Goal: Entertainment & Leisure: Consume media (video, audio)

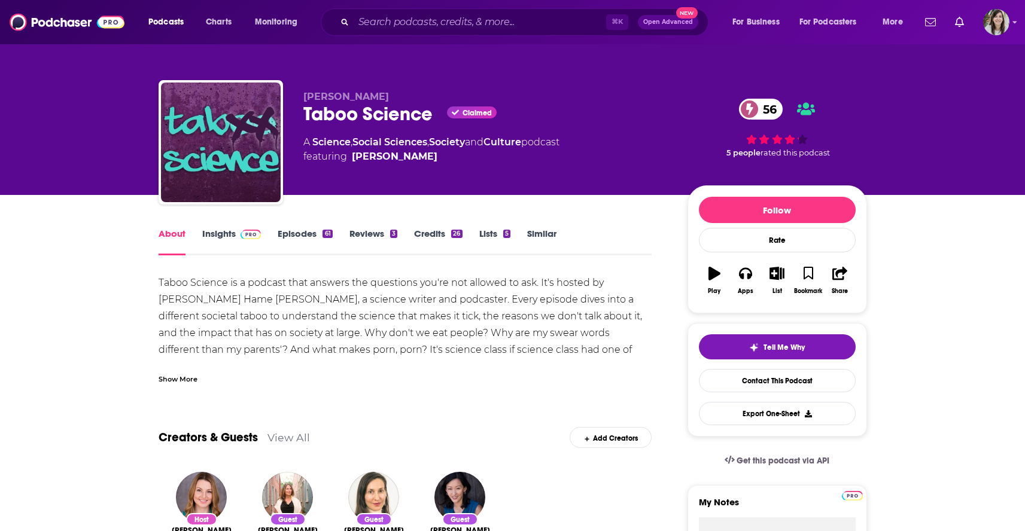
click at [285, 238] on link "Episodes 61" at bounding box center [305, 242] width 54 height 28
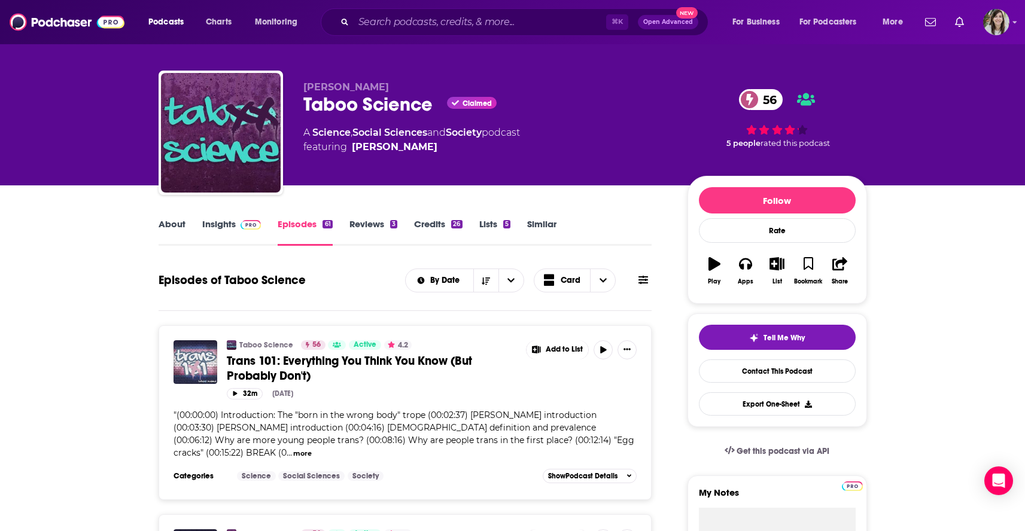
scroll to position [172, 0]
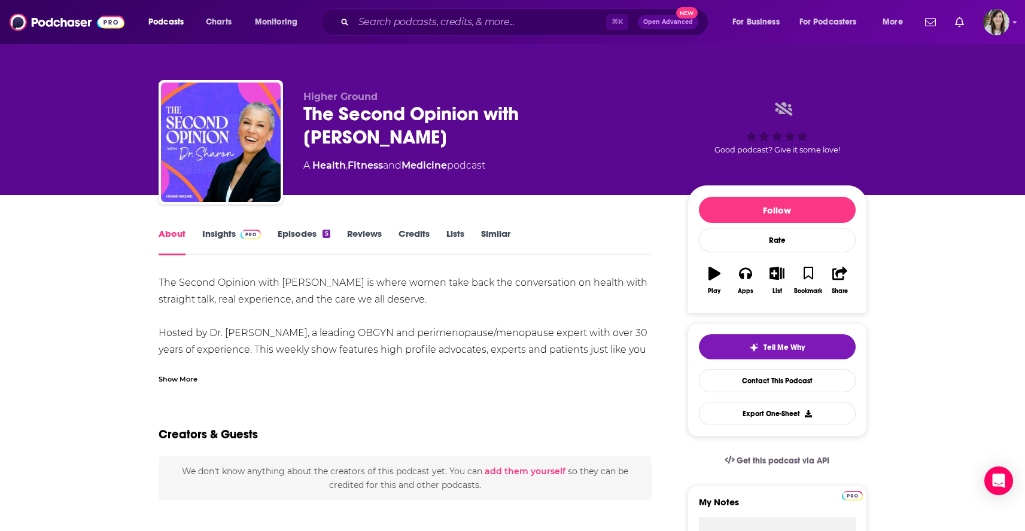
click at [291, 241] on link "Episodes 5" at bounding box center [304, 242] width 52 height 28
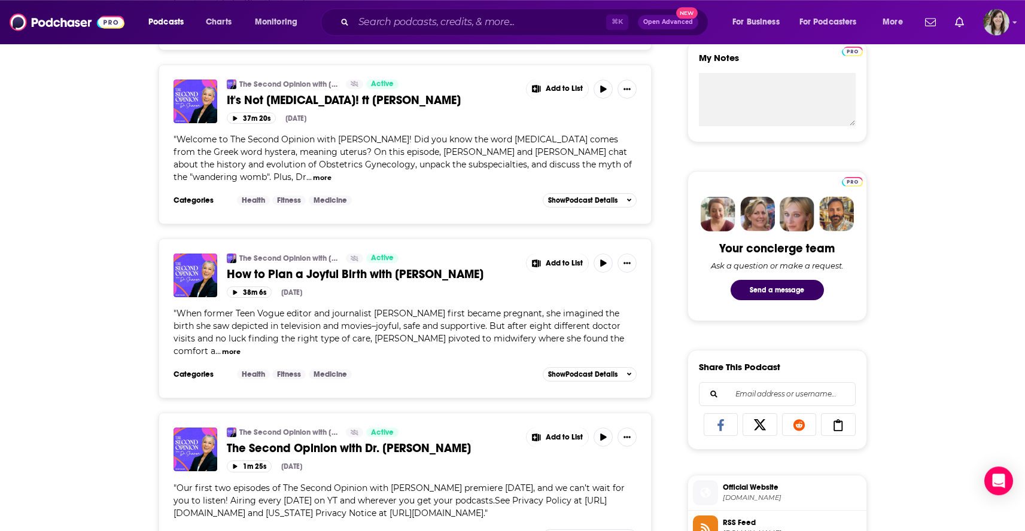
scroll to position [517, 0]
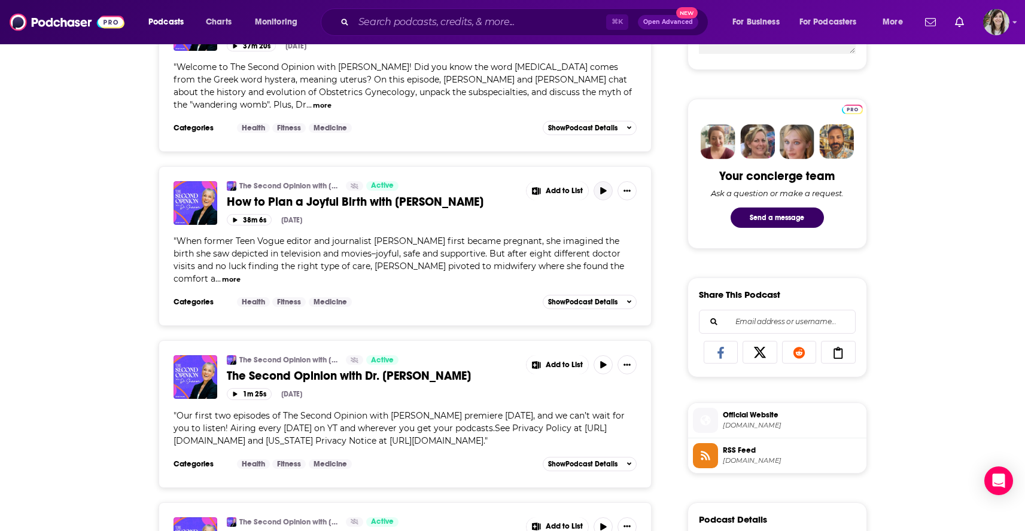
click at [605, 191] on icon "button" at bounding box center [603, 190] width 9 height 7
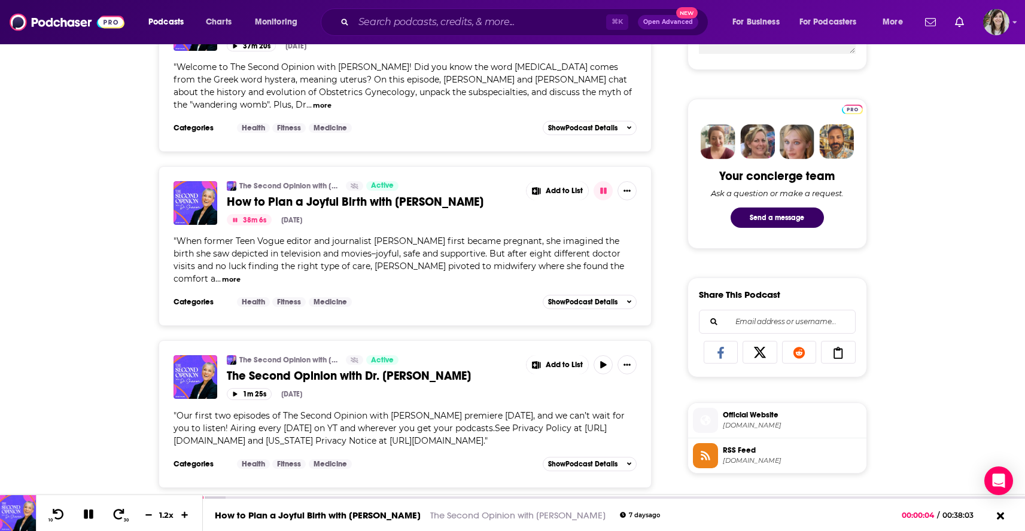
click at [222, 285] on button "more" at bounding box center [231, 280] width 19 height 10
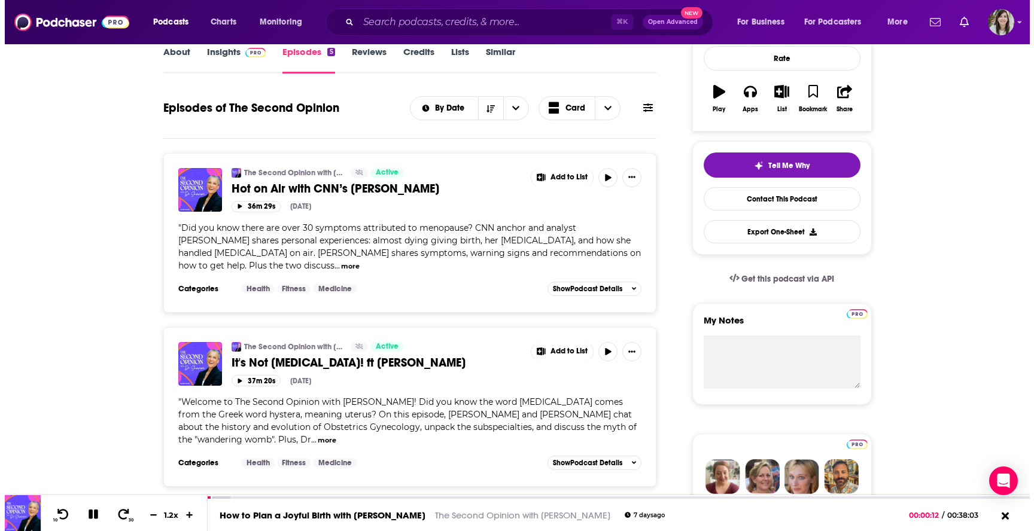
scroll to position [0, 0]
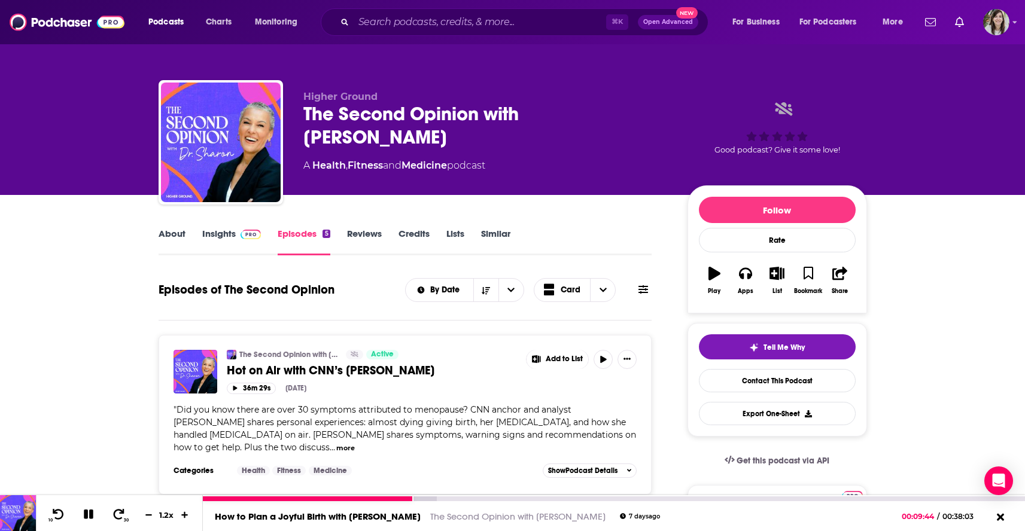
click at [90, 516] on icon at bounding box center [89, 515] width 10 height 10
click at [90, 516] on icon at bounding box center [88, 514] width 10 height 12
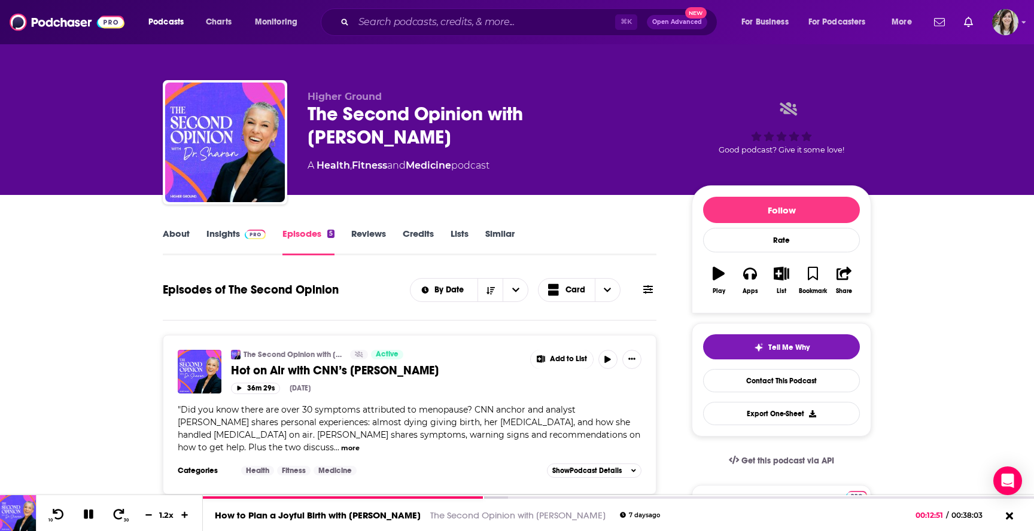
click at [175, 237] on link "About" at bounding box center [176, 242] width 27 height 28
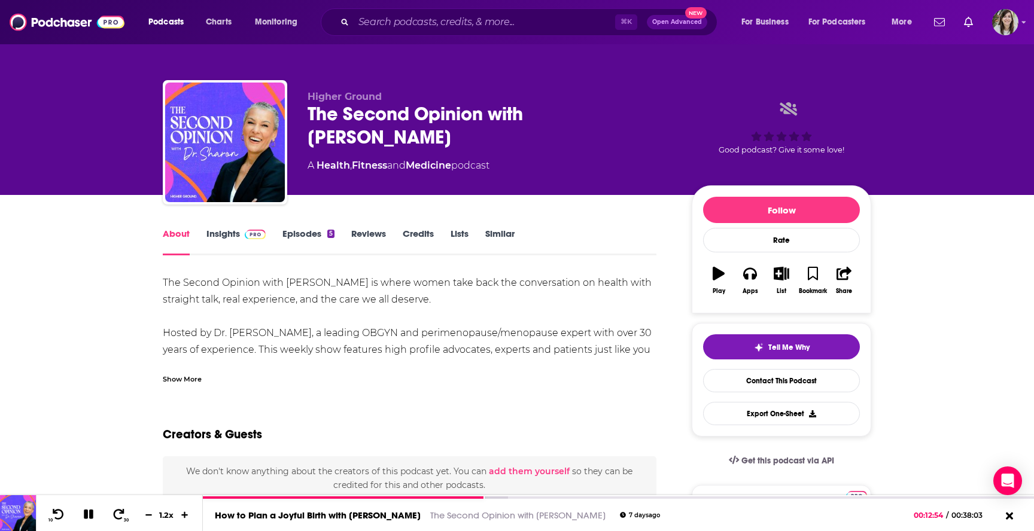
click at [182, 374] on div "Show More" at bounding box center [182, 378] width 39 height 11
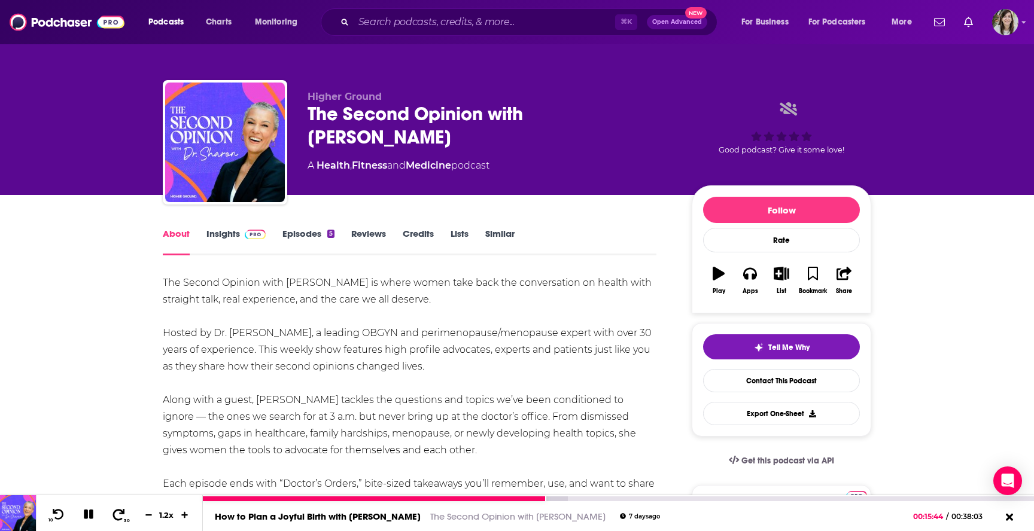
click at [120, 513] on icon at bounding box center [119, 513] width 12 height 11
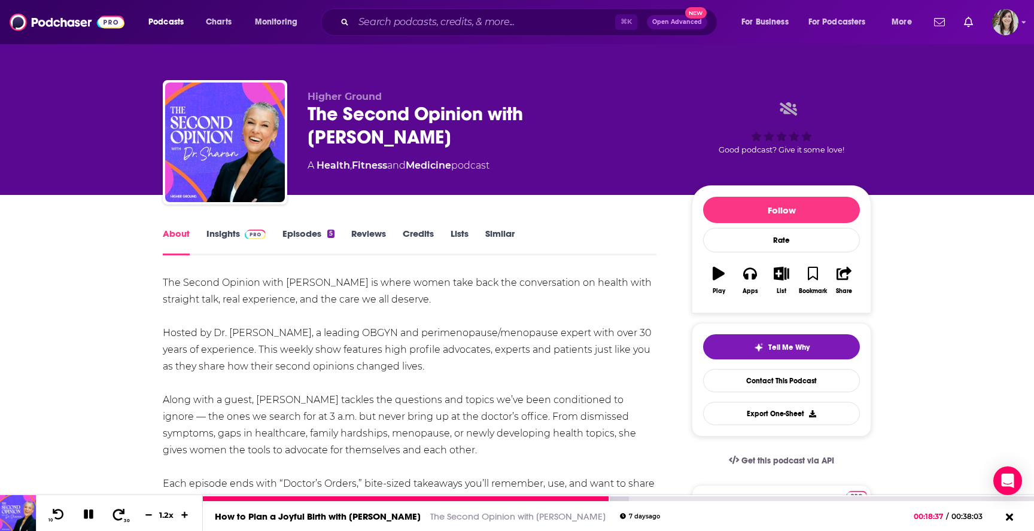
click at [120, 513] on icon at bounding box center [119, 513] width 12 height 11
click at [62, 516] on icon at bounding box center [58, 514] width 15 height 12
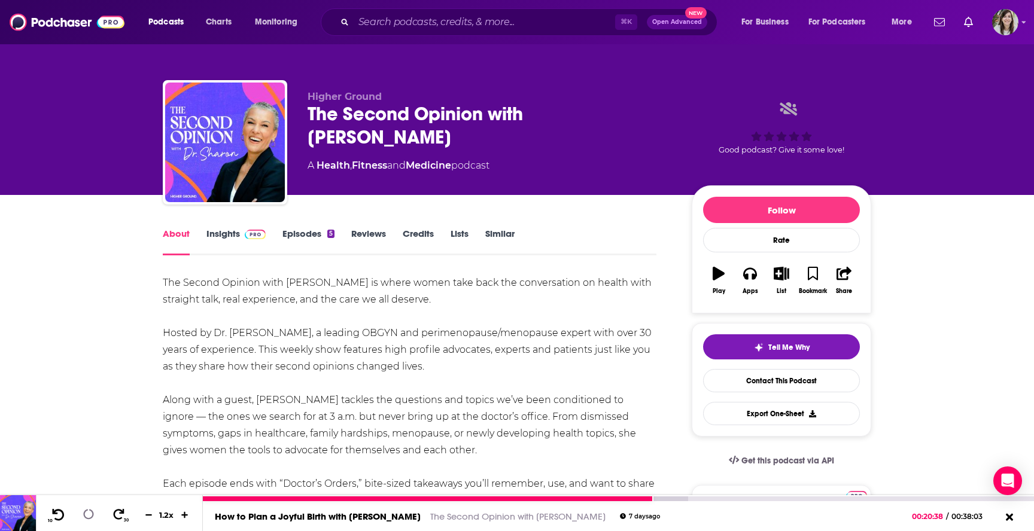
click at [62, 516] on icon at bounding box center [58, 514] width 15 height 12
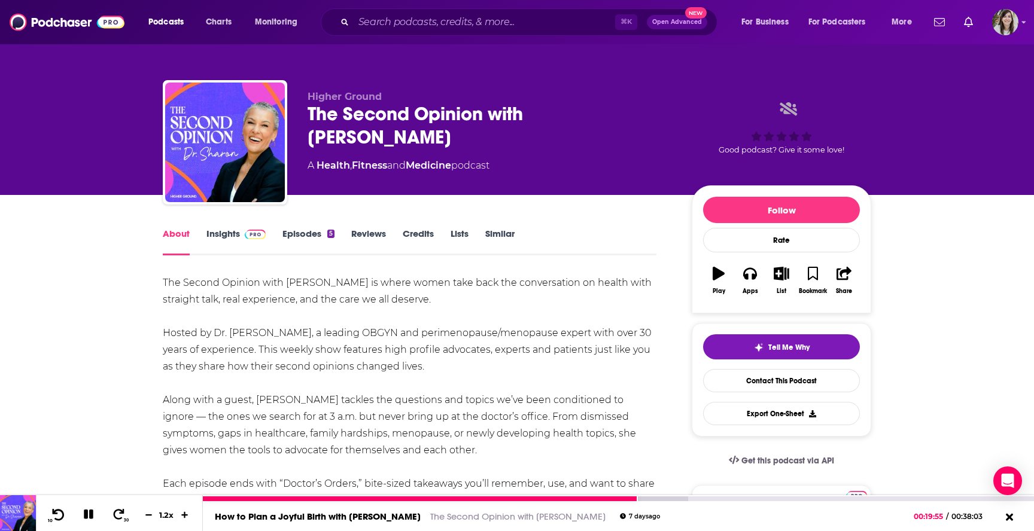
click at [62, 516] on icon at bounding box center [58, 514] width 15 height 12
click at [118, 507] on button "30" at bounding box center [119, 515] width 25 height 17
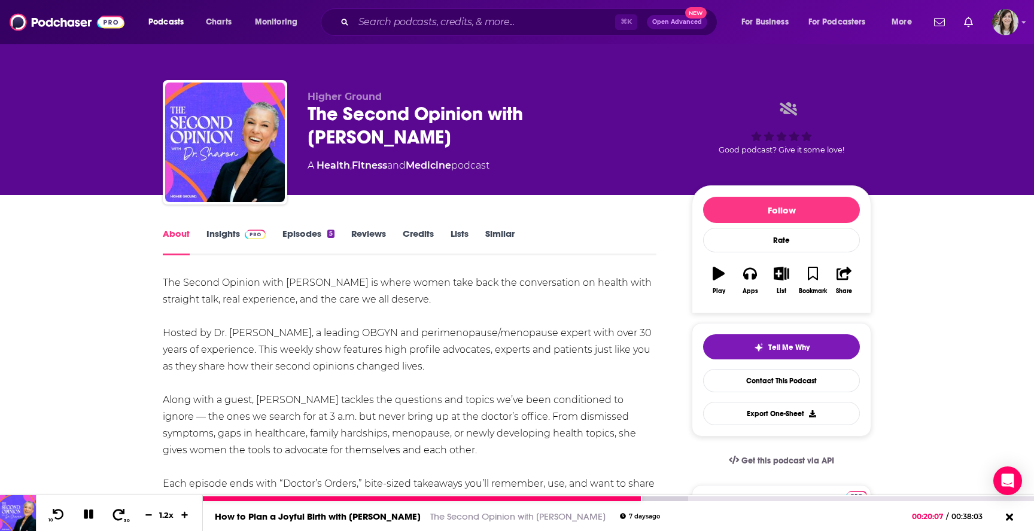
click at [118, 507] on button "30" at bounding box center [119, 515] width 25 height 17
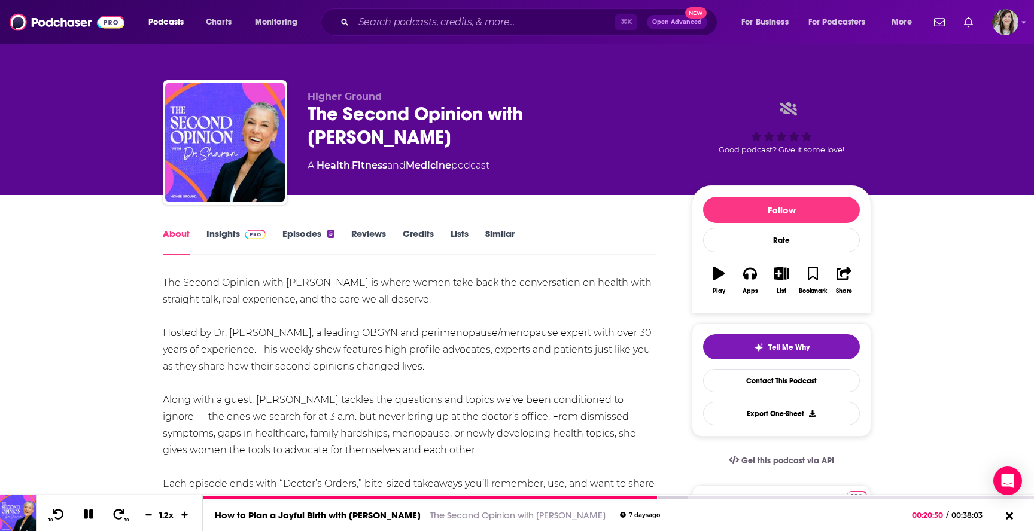
click at [231, 255] on link "Insights" at bounding box center [235, 242] width 59 height 28
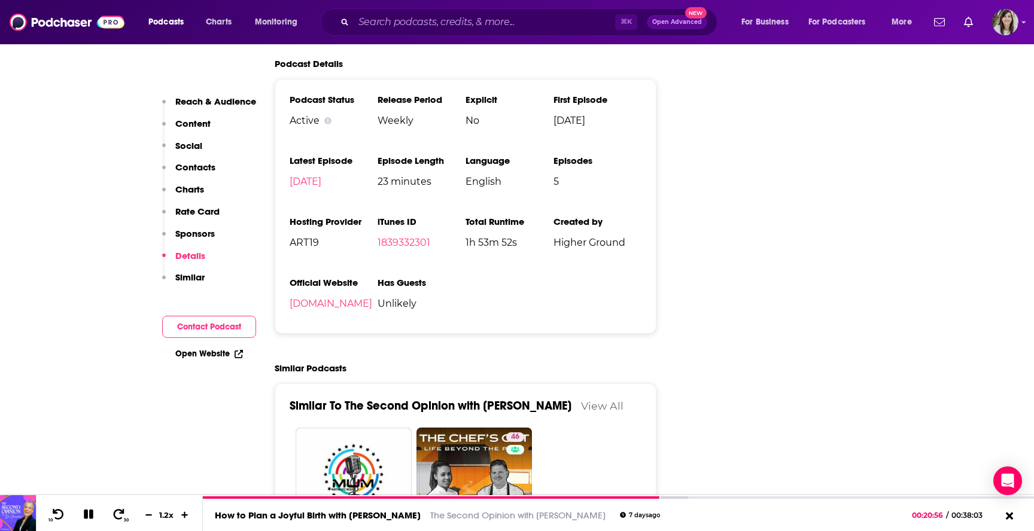
scroll to position [1669, 0]
click at [314, 308] on link "highergroundmedia.com" at bounding box center [330, 302] width 83 height 11
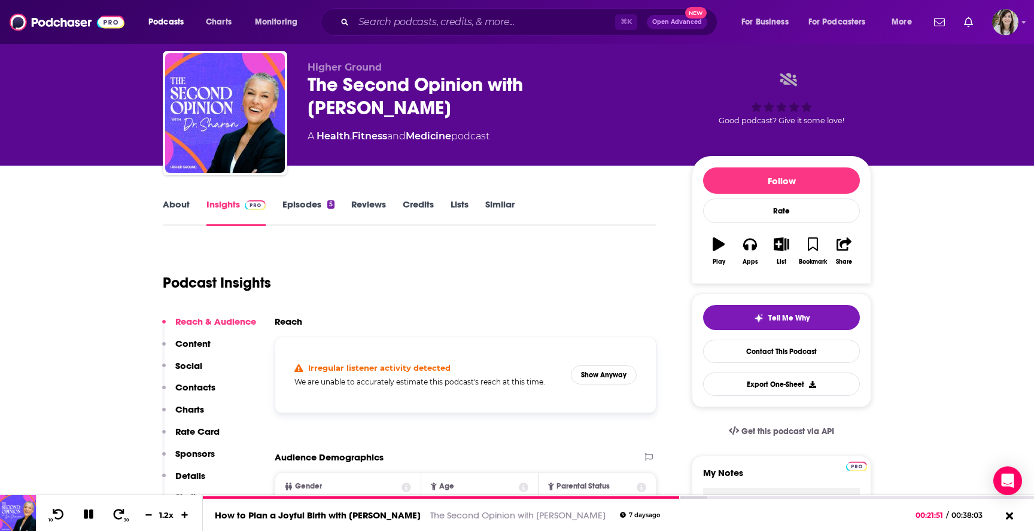
scroll to position [0, 0]
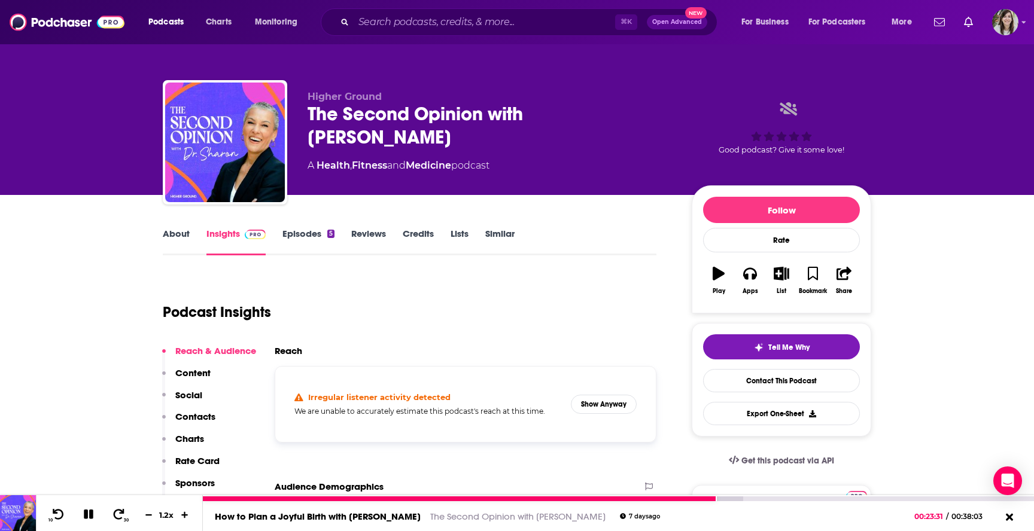
click at [80, 522] on button at bounding box center [88, 515] width 21 height 15
click at [80, 522] on button at bounding box center [88, 515] width 23 height 17
click at [80, 522] on button at bounding box center [88, 515] width 21 height 15
click at [84, 510] on icon at bounding box center [88, 514] width 10 height 12
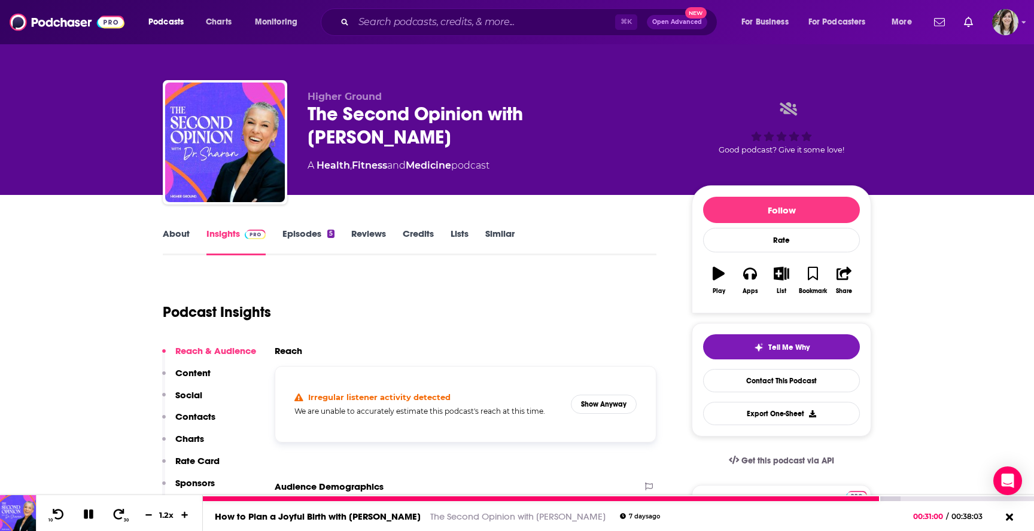
click at [82, 523] on div "10 30 1.2 x" at bounding box center [119, 513] width 167 height 36
click at [84, 516] on icon at bounding box center [89, 515] width 10 height 10
click at [84, 510] on icon at bounding box center [88, 514] width 10 height 12
click at [89, 512] on icon at bounding box center [89, 515] width 10 height 10
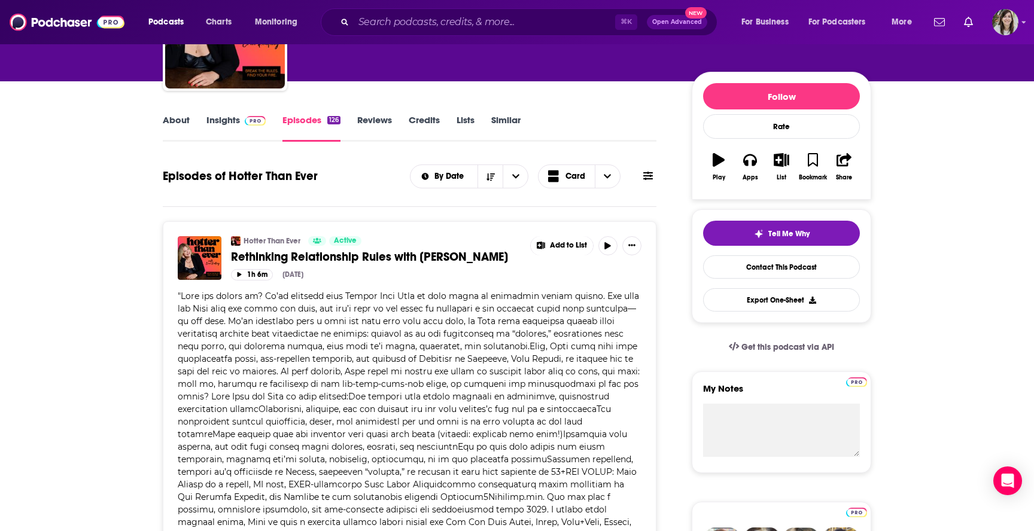
scroll to position [114, 0]
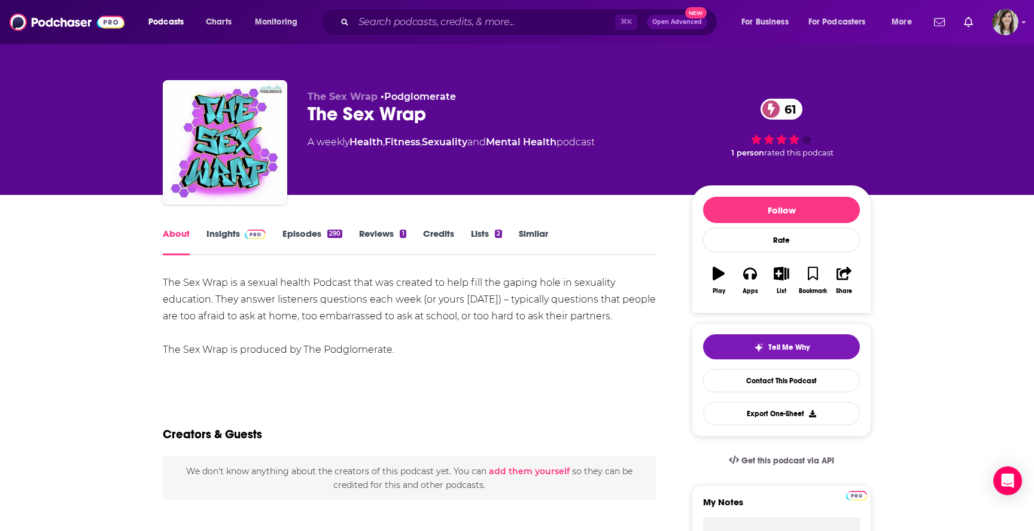
click at [292, 229] on link "Episodes 290" at bounding box center [312, 242] width 60 height 28
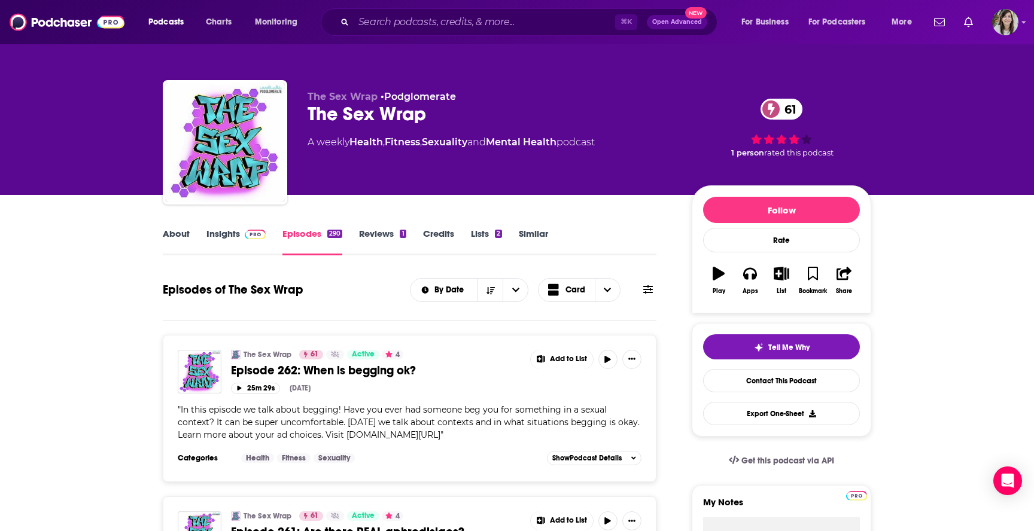
click at [175, 236] on link "About" at bounding box center [176, 242] width 27 height 28
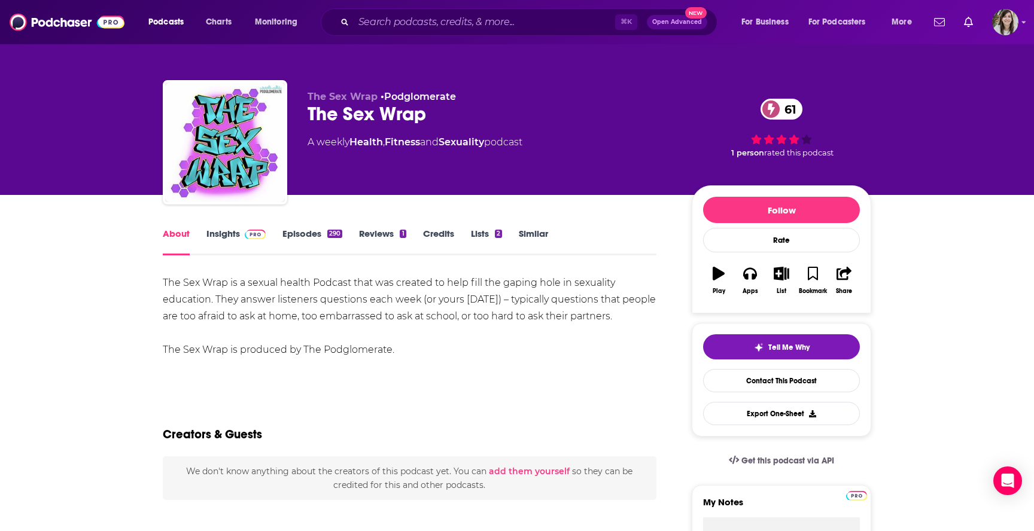
click at [307, 235] on link "Episodes 290" at bounding box center [312, 242] width 60 height 28
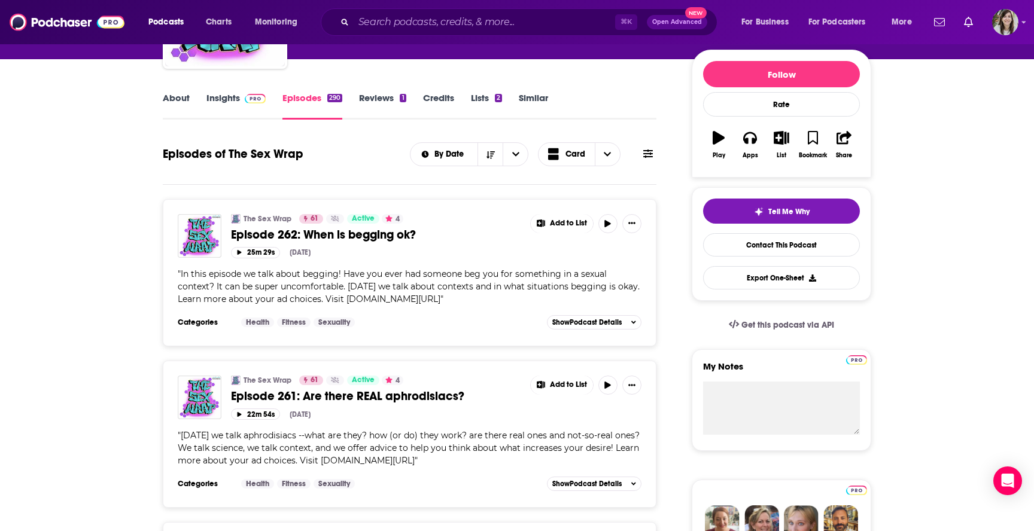
scroll to position [135, 0]
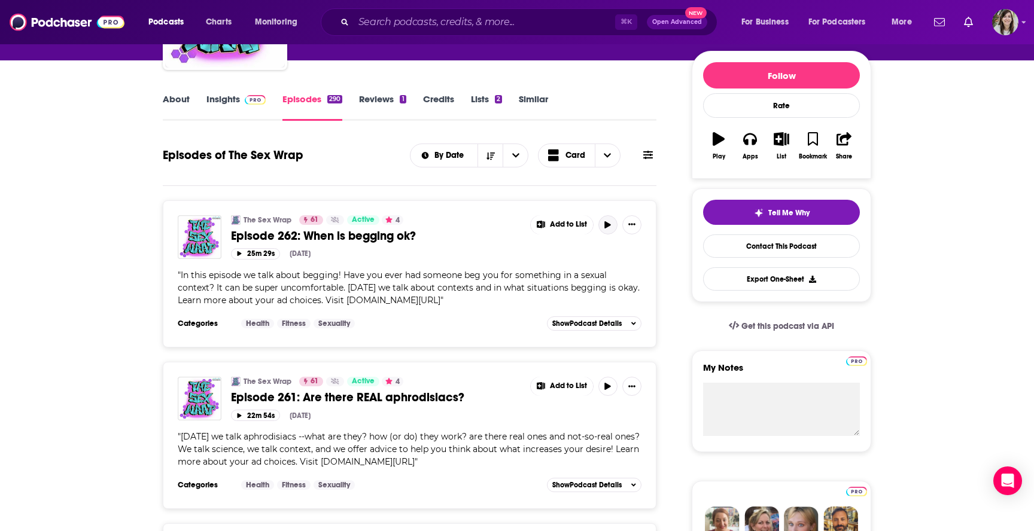
click at [610, 227] on icon "button" at bounding box center [607, 224] width 9 height 7
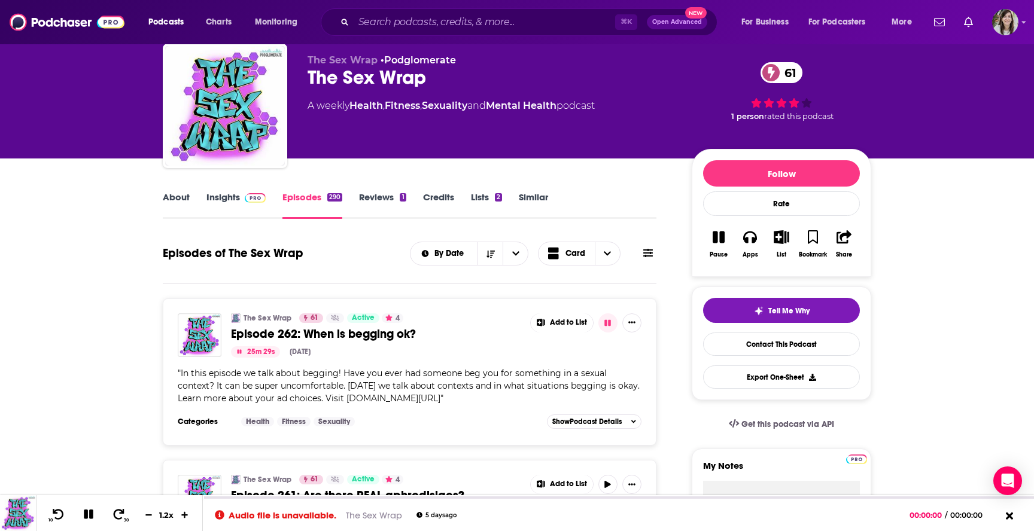
scroll to position [32, 0]
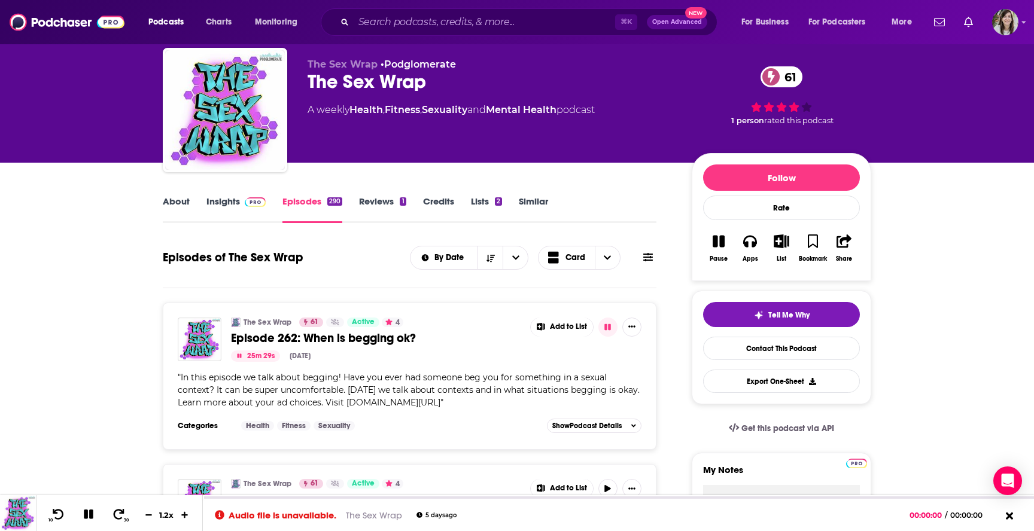
click at [170, 204] on link "About" at bounding box center [176, 210] width 27 height 28
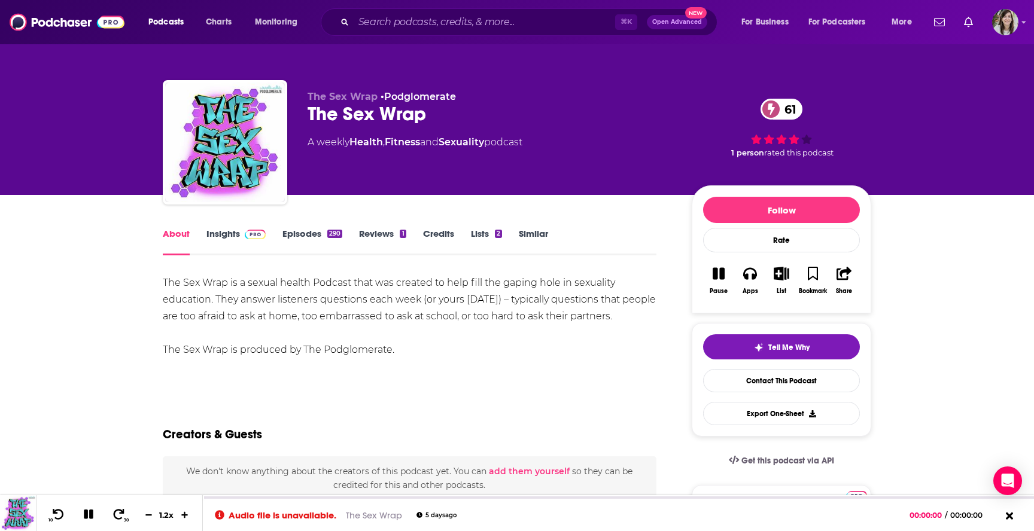
click at [309, 241] on link "Episodes 290" at bounding box center [312, 242] width 60 height 28
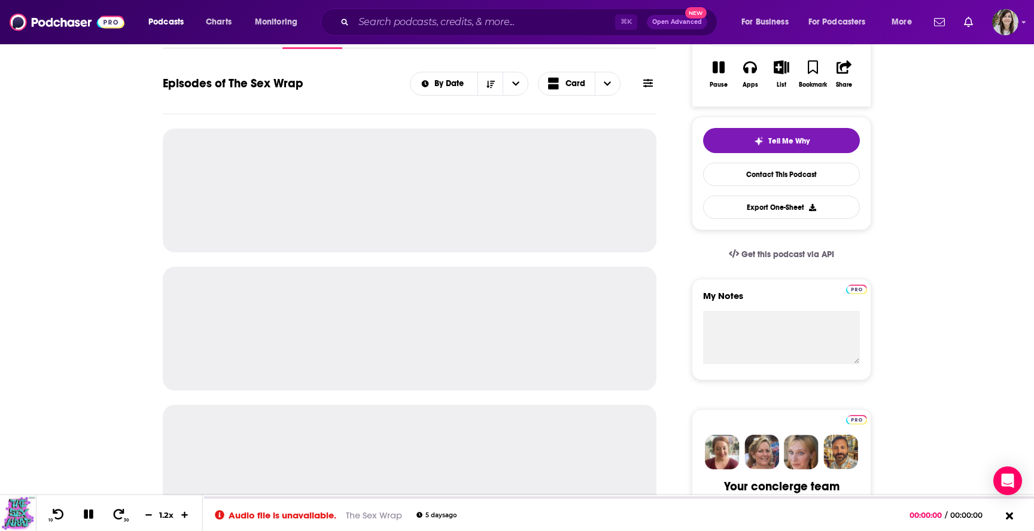
scroll to position [228, 0]
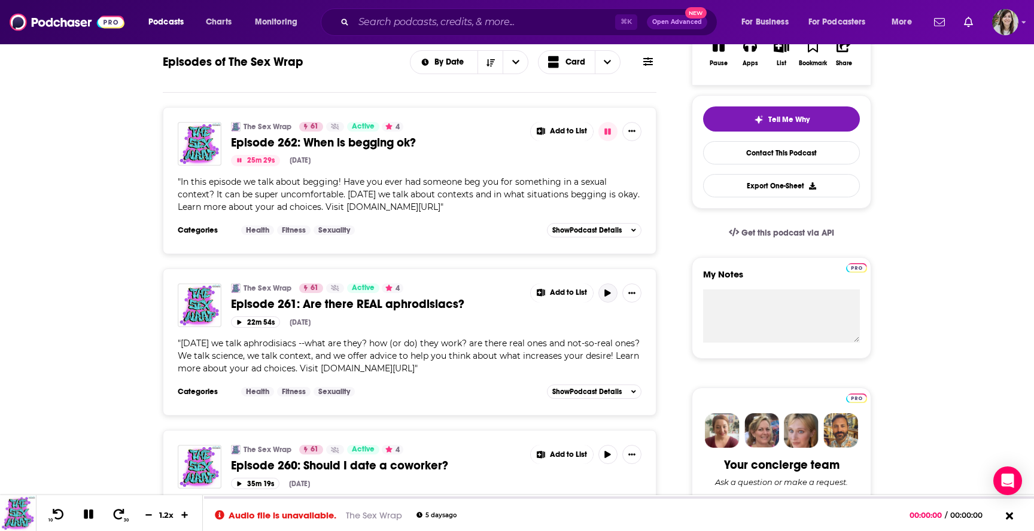
click at [605, 297] on icon "button" at bounding box center [607, 292] width 9 height 7
click at [329, 310] on span "Episode 261: Are there REAL aphrodisiacs?" at bounding box center [347, 304] width 233 height 15
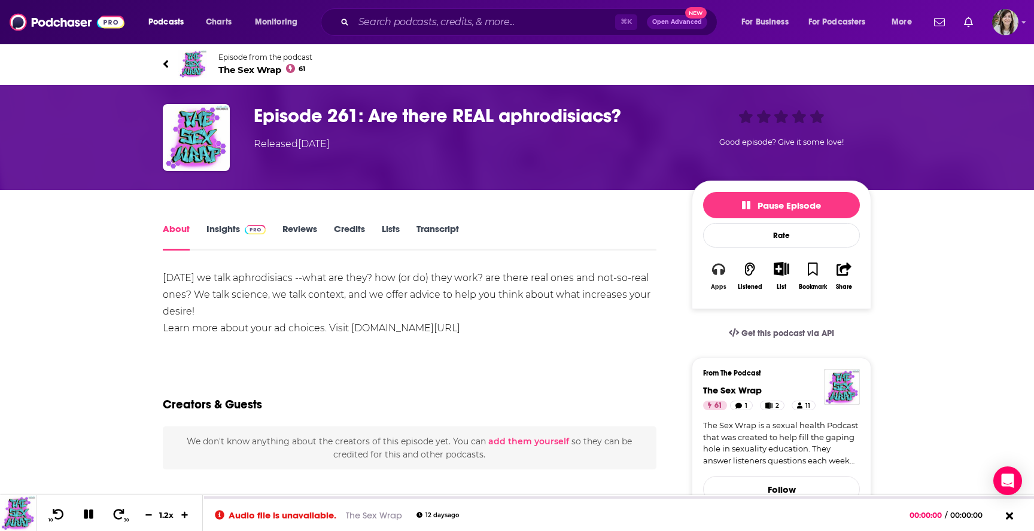
click at [717, 273] on icon "button" at bounding box center [718, 269] width 13 height 12
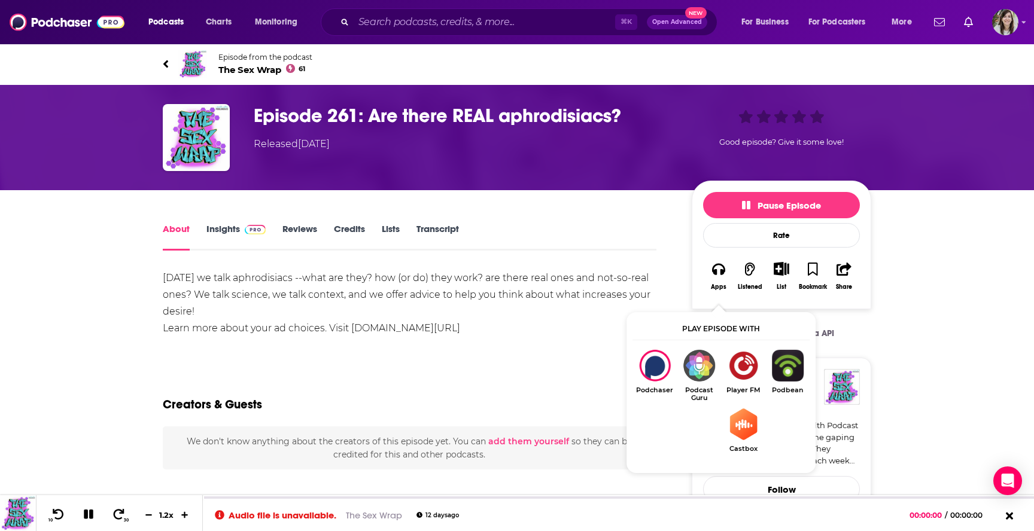
click at [735, 422] on img "Show Listen On dropdown" at bounding box center [743, 425] width 44 height 32
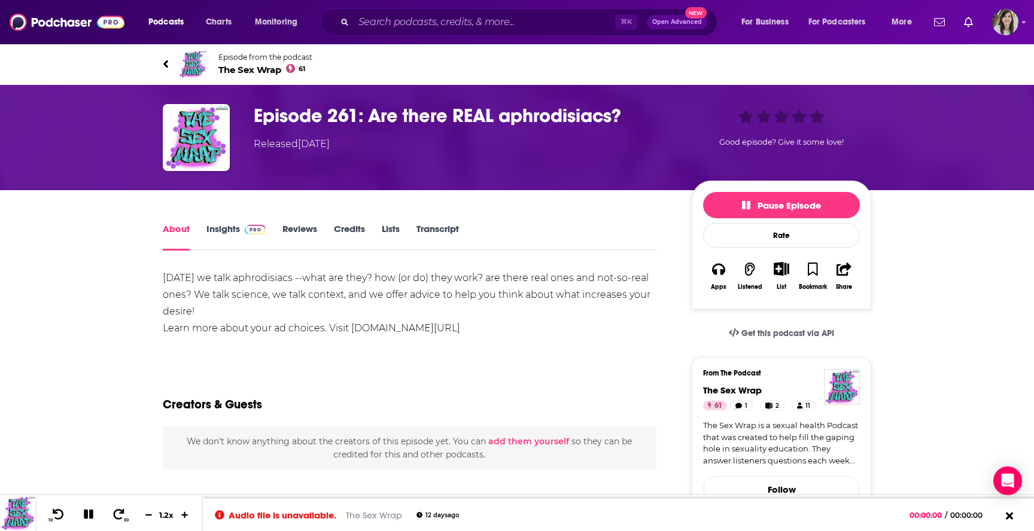
click at [167, 65] on icon at bounding box center [166, 64] width 6 height 12
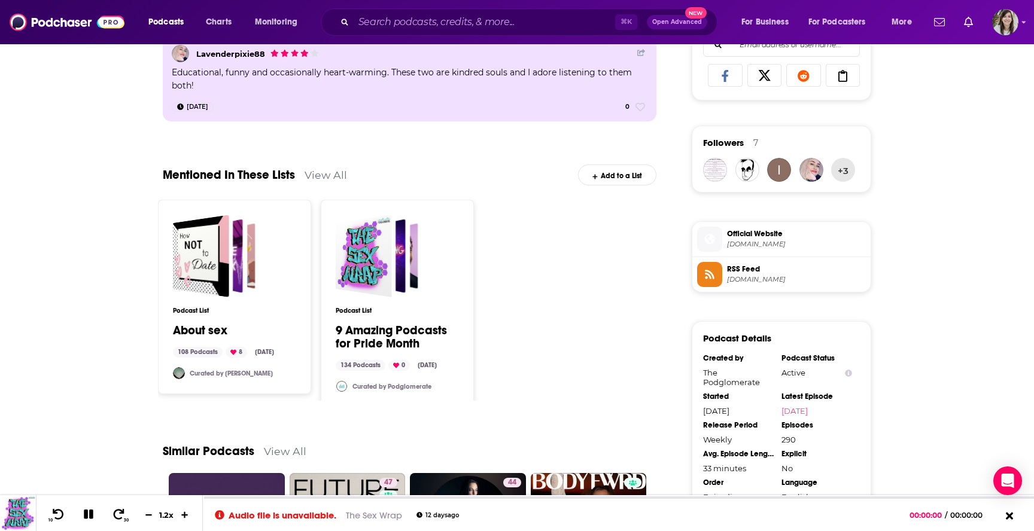
scroll to position [794, 0]
click at [746, 239] on span "Official Website" at bounding box center [796, 233] width 139 height 11
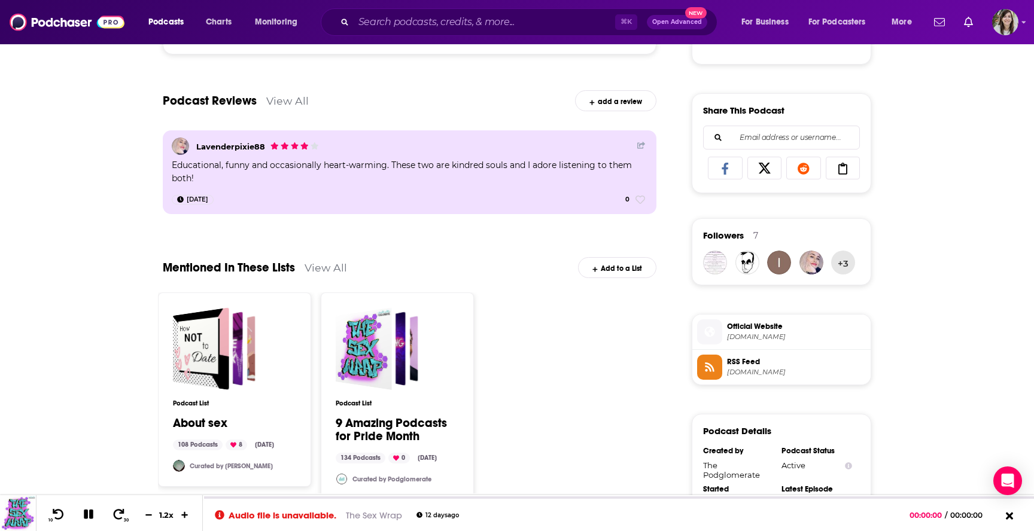
scroll to position [702, 0]
click at [748, 364] on span "RSS Feed" at bounding box center [796, 361] width 139 height 11
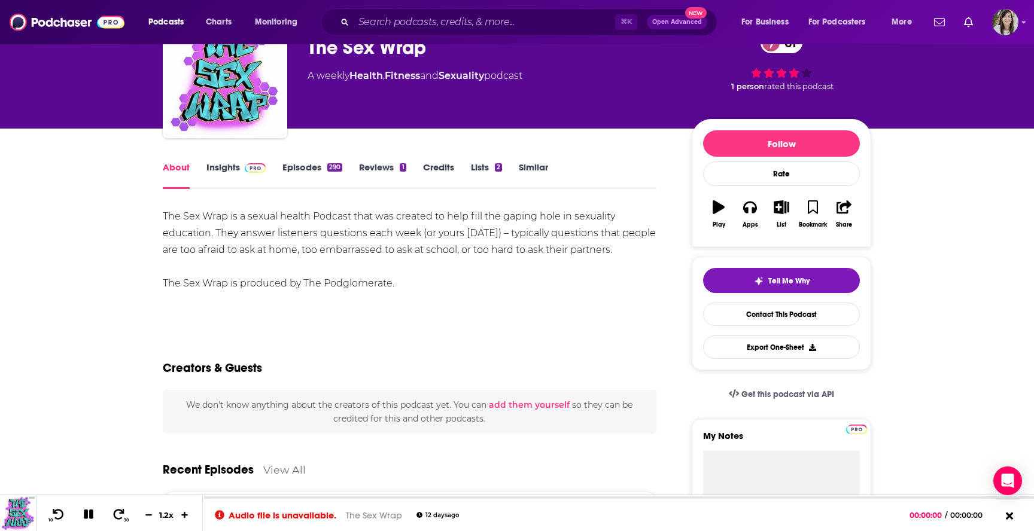
scroll to position [0, 0]
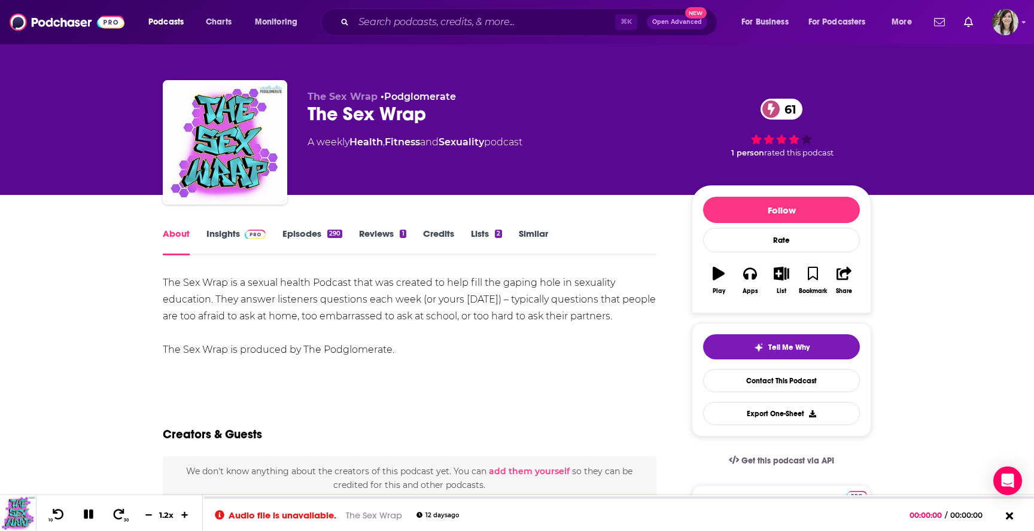
click at [196, 350] on div "The Sex Wrap is a sexual health Podcast that was created to help fill the gapin…" at bounding box center [409, 317] width 493 height 84
click at [304, 234] on link "Episodes 290" at bounding box center [312, 242] width 60 height 28
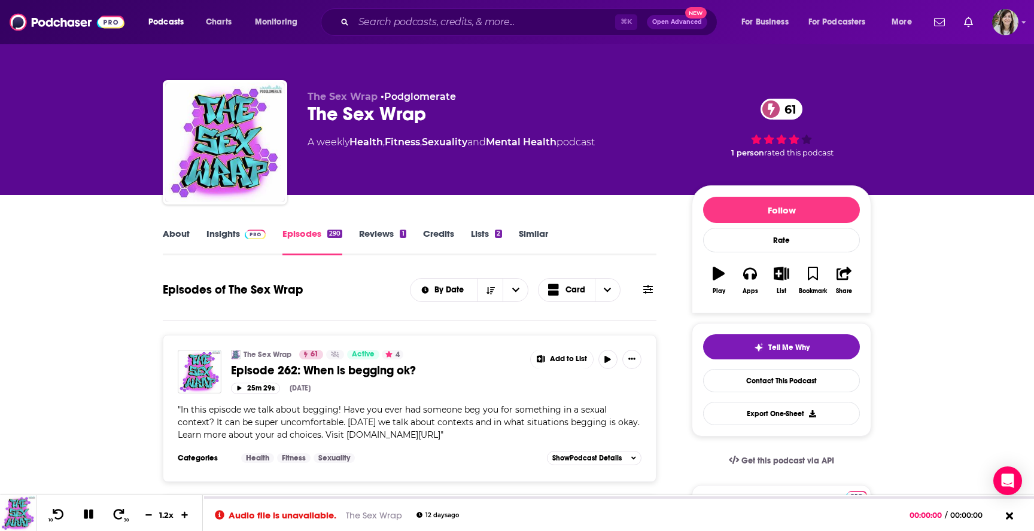
click at [176, 231] on link "About" at bounding box center [176, 242] width 27 height 28
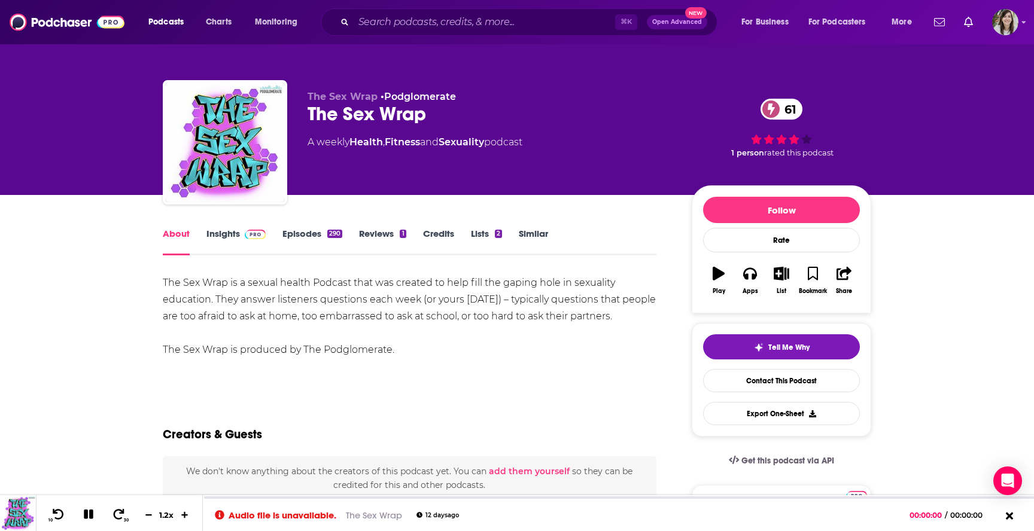
click at [301, 240] on link "Episodes 290" at bounding box center [312, 242] width 60 height 28
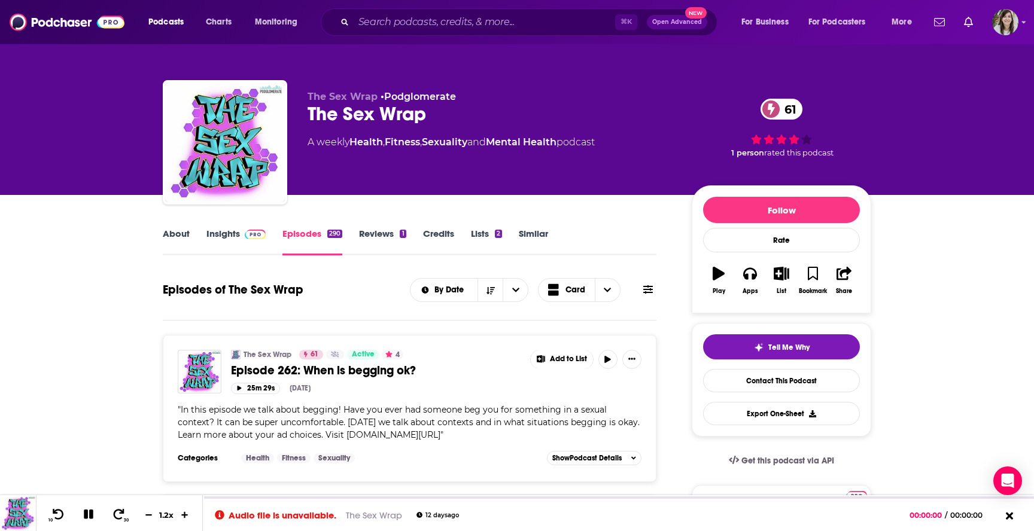
click at [254, 377] on span "Episode 262: When is begging ok?" at bounding box center [323, 370] width 185 height 15
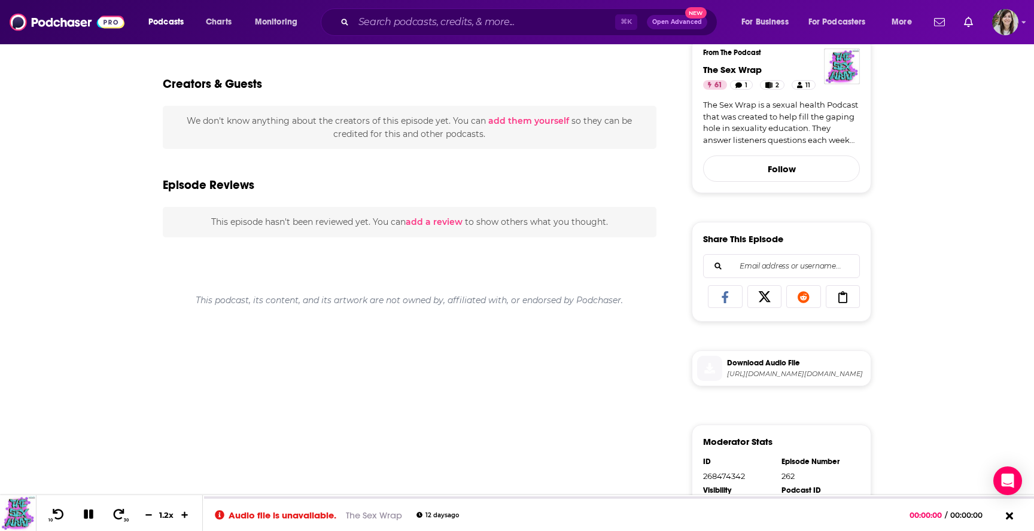
scroll to position [321, 0]
click at [754, 368] on span "Download Audio File" at bounding box center [796, 362] width 139 height 11
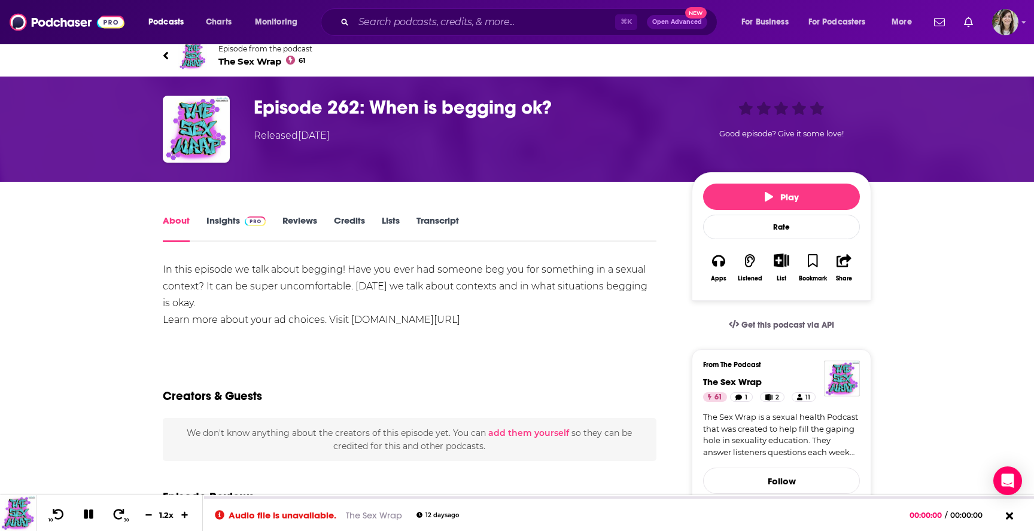
scroll to position [0, 0]
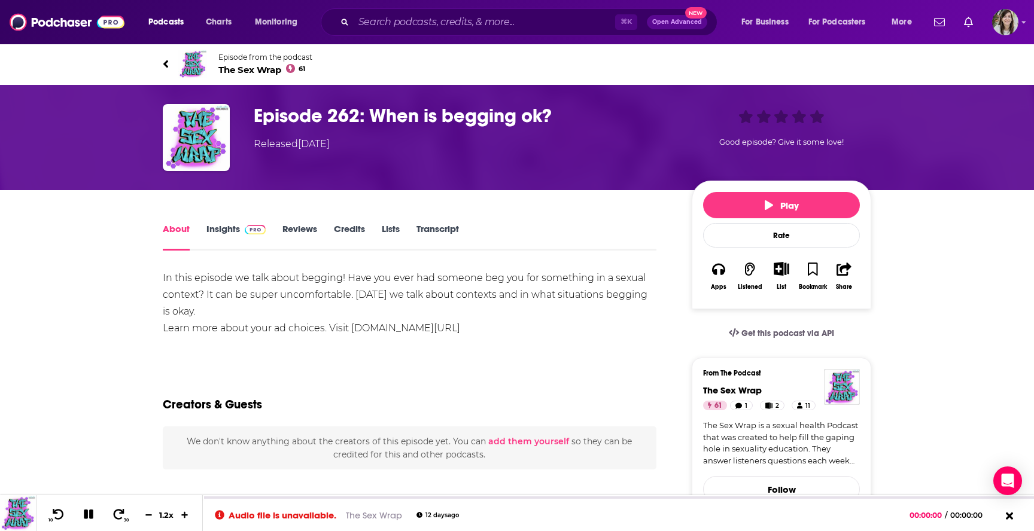
click at [164, 62] on icon at bounding box center [166, 64] width 6 height 12
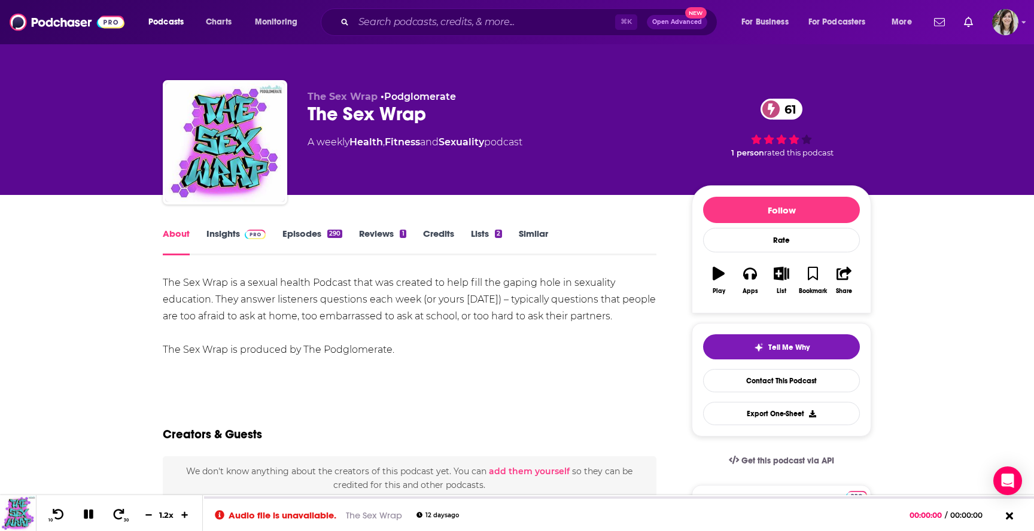
click at [300, 234] on link "Episodes 290" at bounding box center [312, 242] width 60 height 28
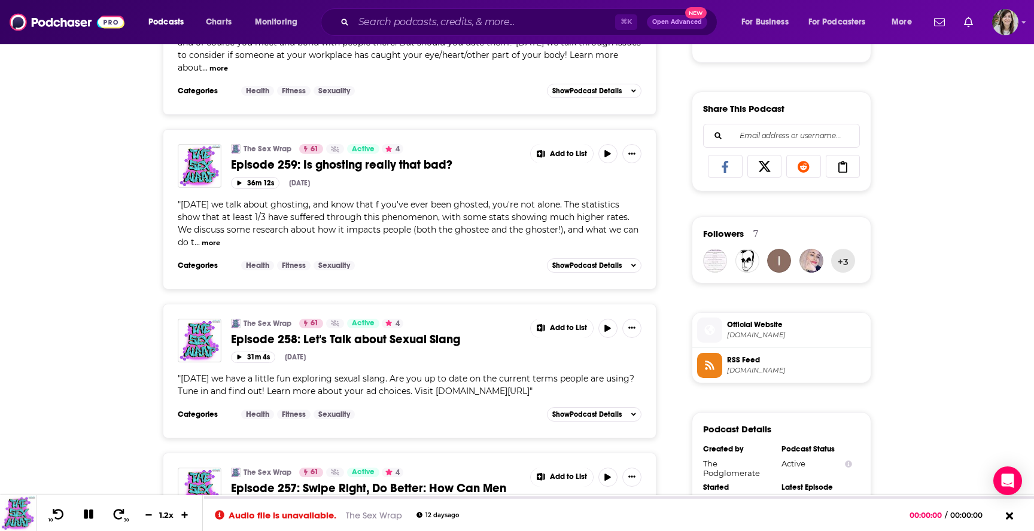
scroll to position [703, 0]
click at [610, 331] on icon "button" at bounding box center [607, 327] width 9 height 7
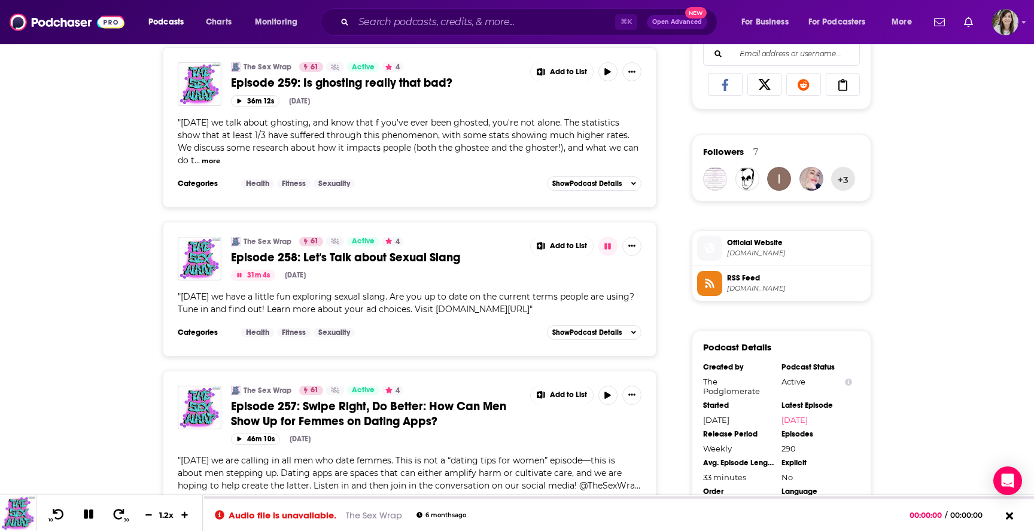
scroll to position [786, 0]
click at [614, 402] on button "button" at bounding box center [607, 394] width 19 height 19
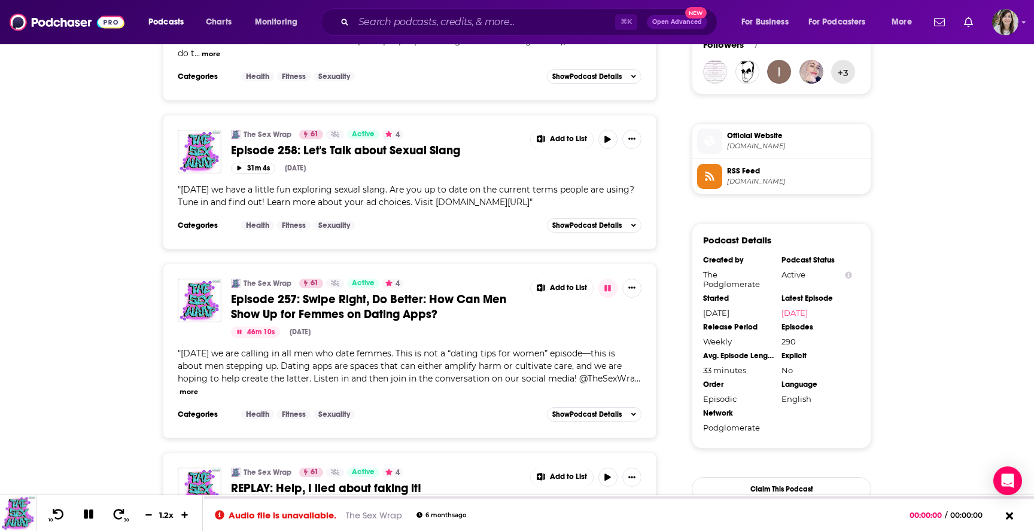
scroll to position [903, 0]
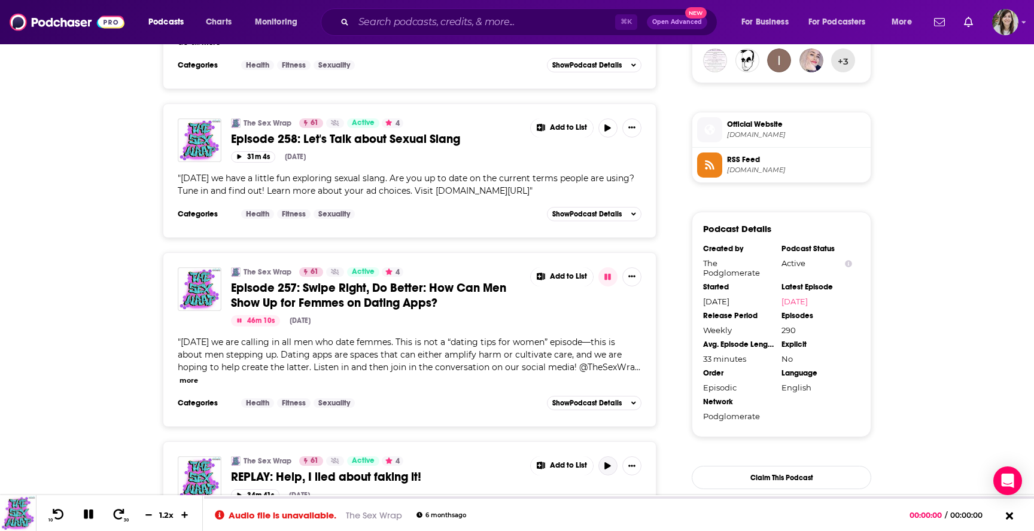
click at [611, 462] on icon "button" at bounding box center [607, 465] width 9 height 7
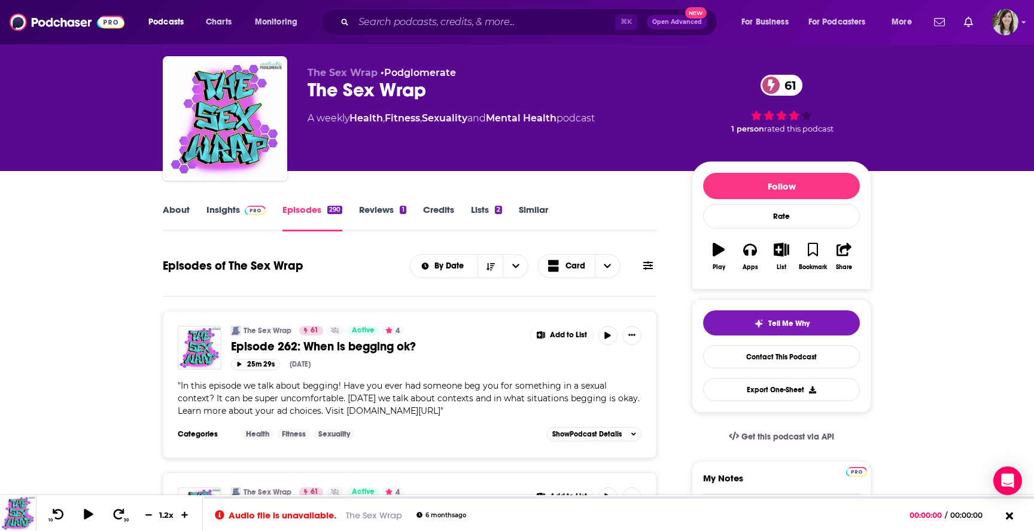
scroll to position [0, 0]
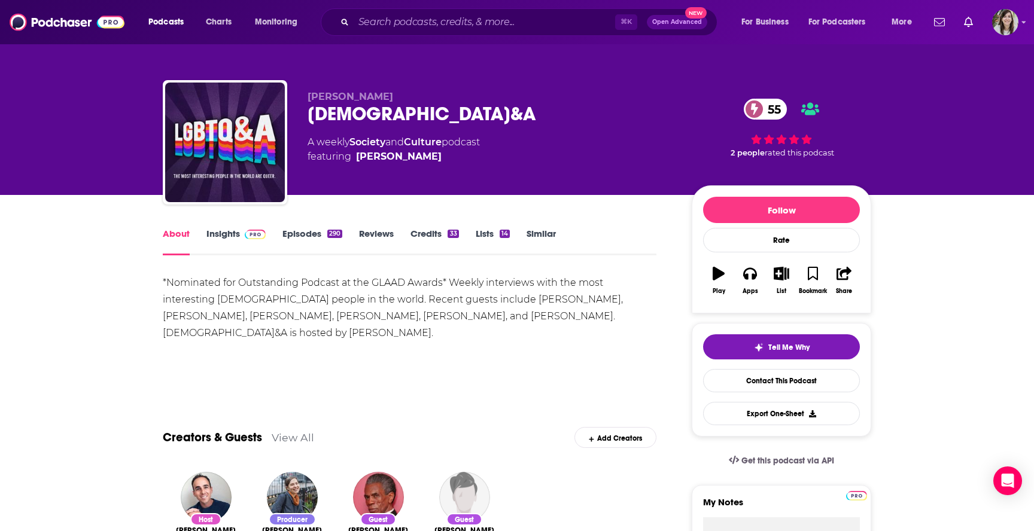
click at [295, 243] on link "Episodes 290" at bounding box center [312, 242] width 60 height 28
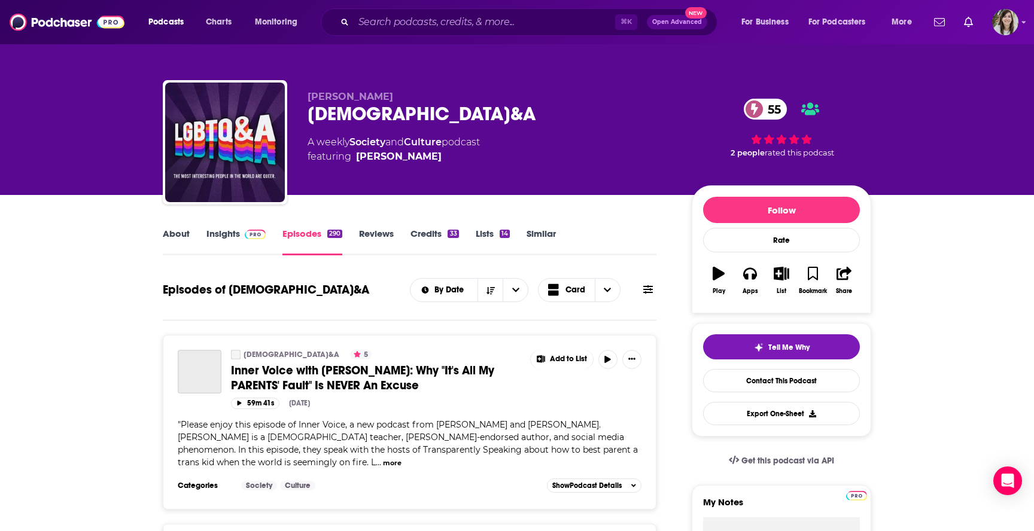
click at [220, 249] on link "Insights" at bounding box center [235, 242] width 59 height 28
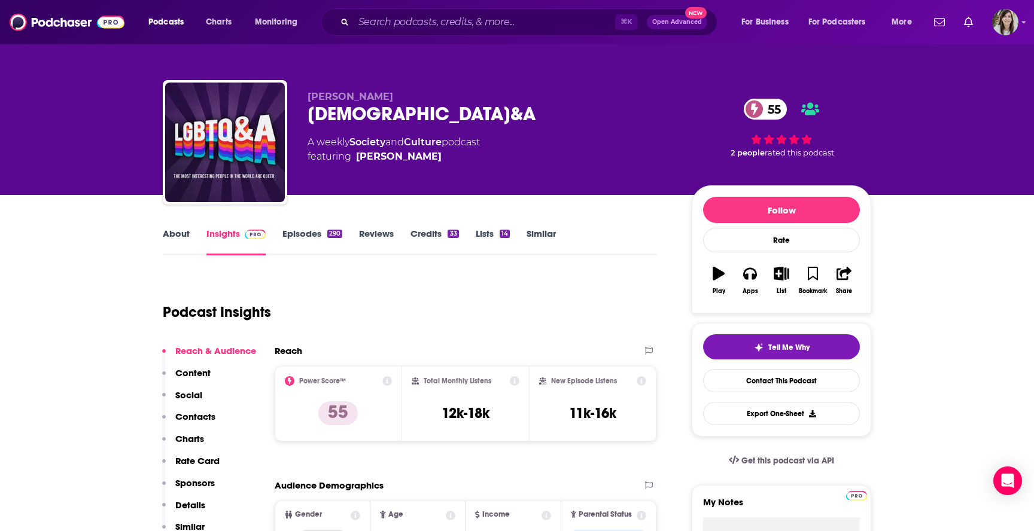
click at [295, 240] on link "Episodes 290" at bounding box center [312, 242] width 60 height 28
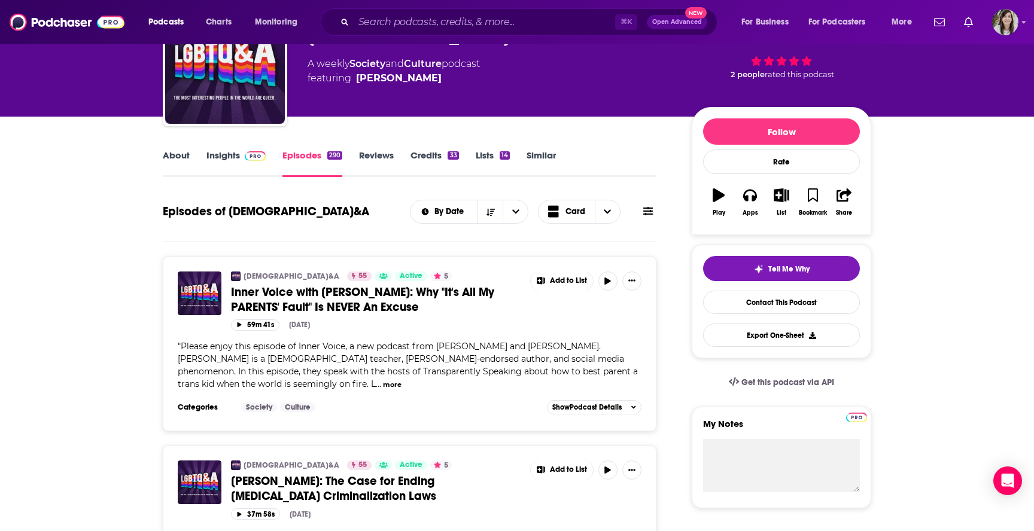
scroll to position [83, 0]
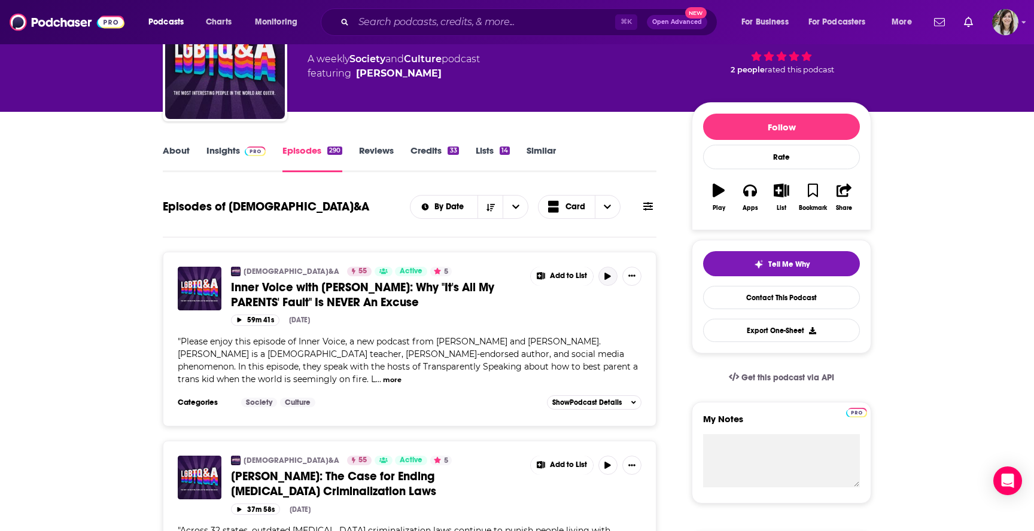
click at [610, 279] on icon "button" at bounding box center [607, 276] width 9 height 7
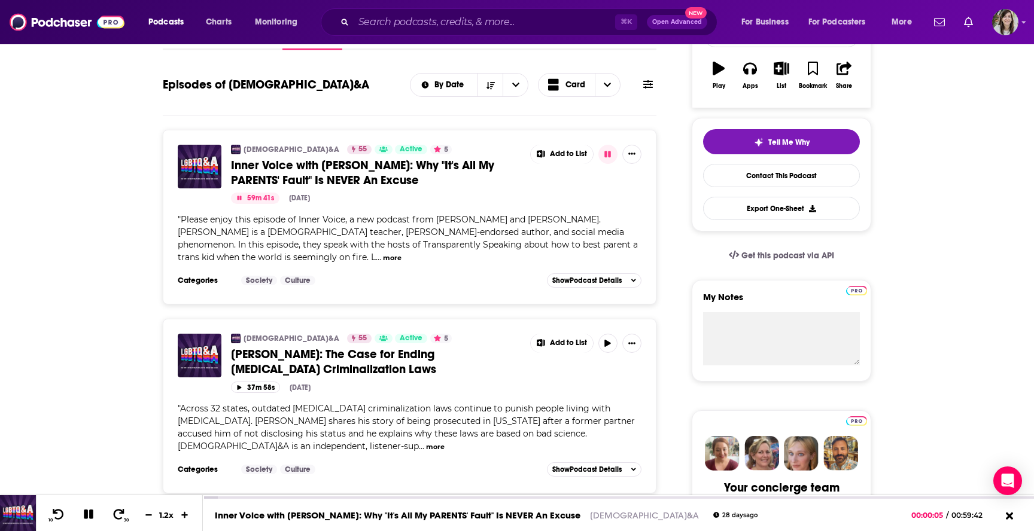
scroll to position [218, 0]
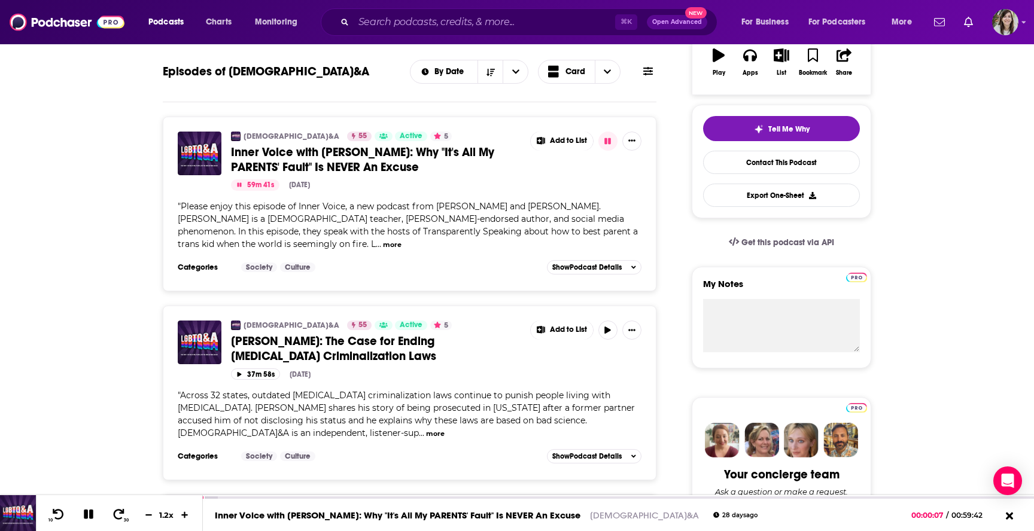
click at [426, 438] on button "more" at bounding box center [435, 434] width 19 height 10
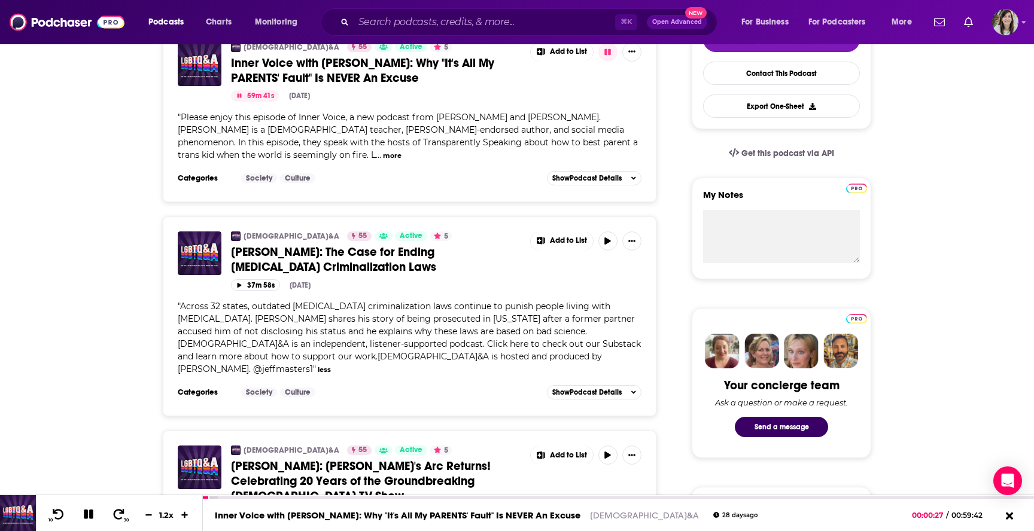
scroll to position [299, 0]
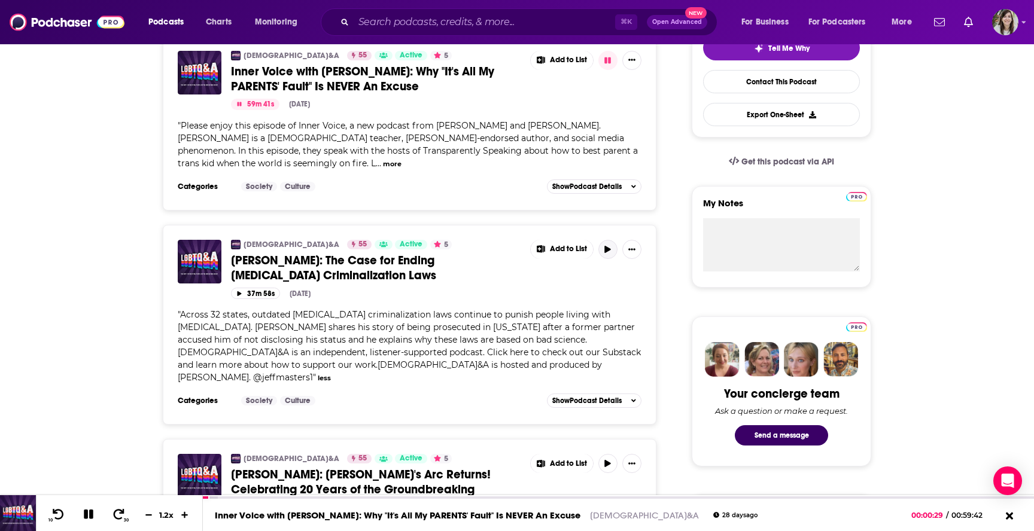
click at [608, 253] on icon "button" at bounding box center [608, 249] width 6 height 7
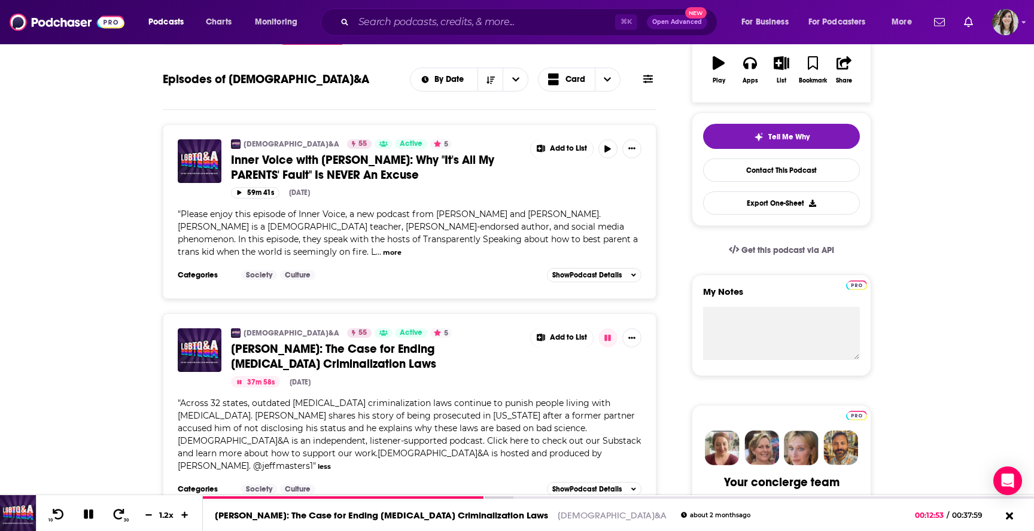
scroll to position [0, 0]
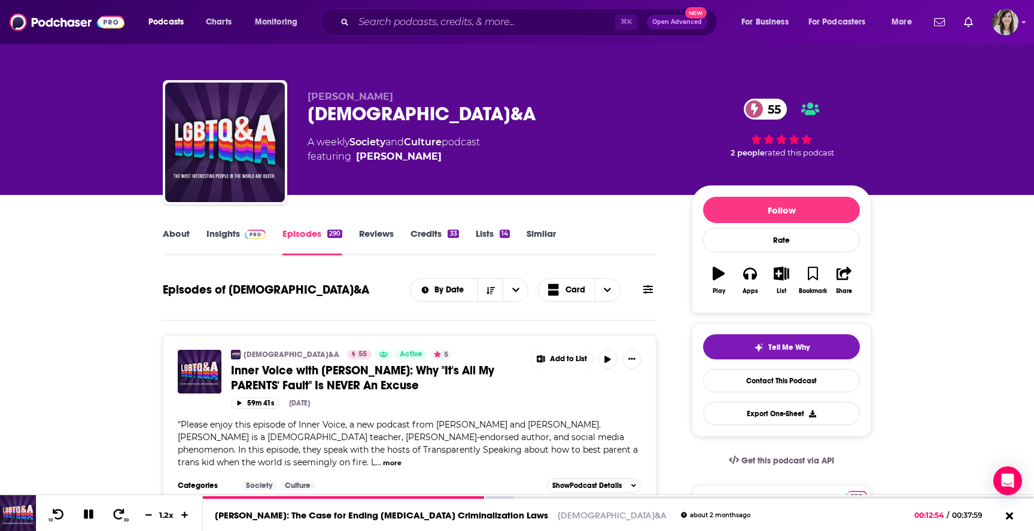
click at [211, 243] on link "Insights" at bounding box center [235, 242] width 59 height 28
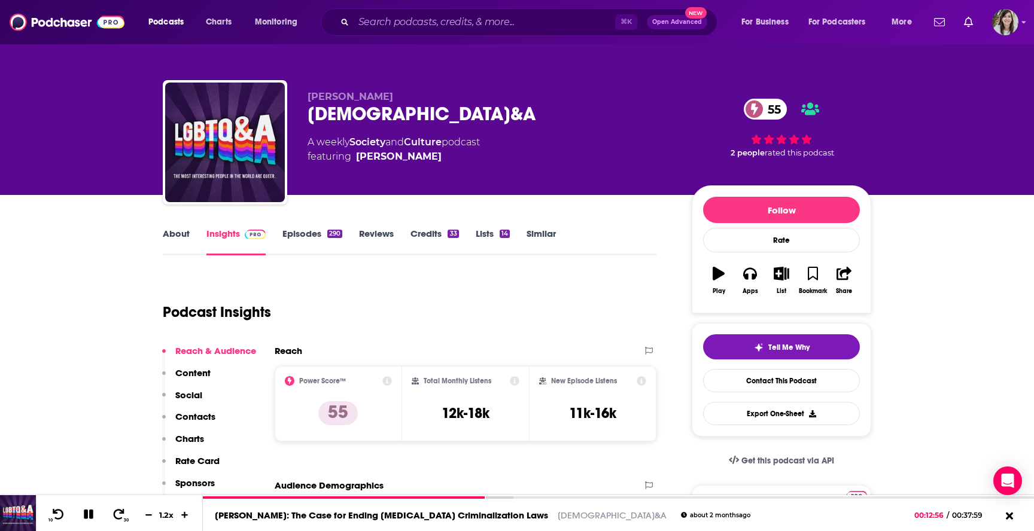
click at [181, 240] on link "About" at bounding box center [176, 242] width 27 height 28
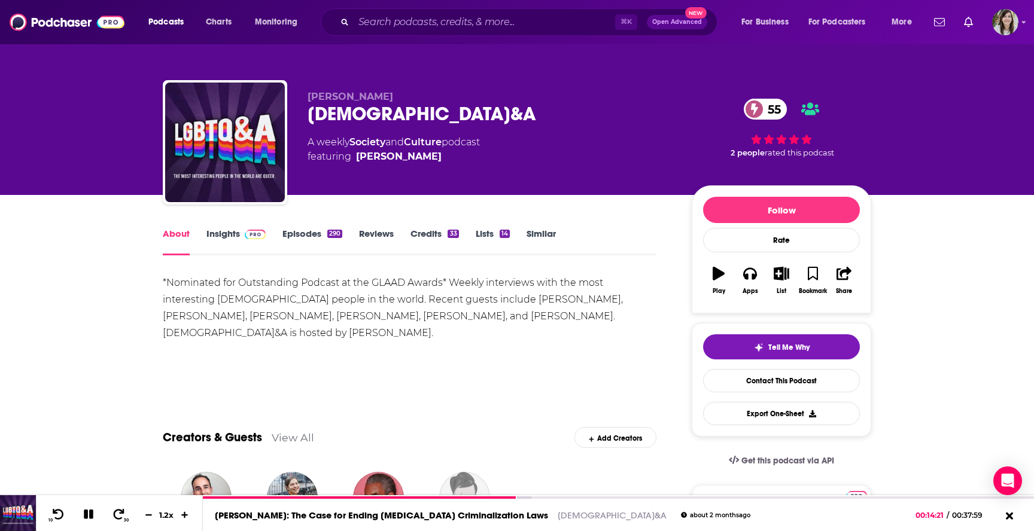
click at [306, 240] on link "Episodes 290" at bounding box center [312, 242] width 60 height 28
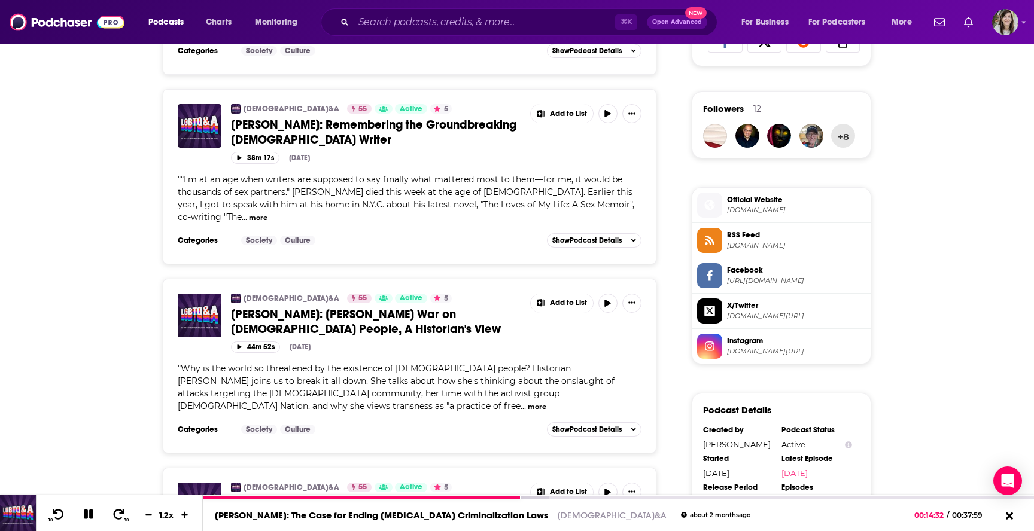
scroll to position [828, 0]
click at [606, 299] on icon "button" at bounding box center [608, 302] width 6 height 7
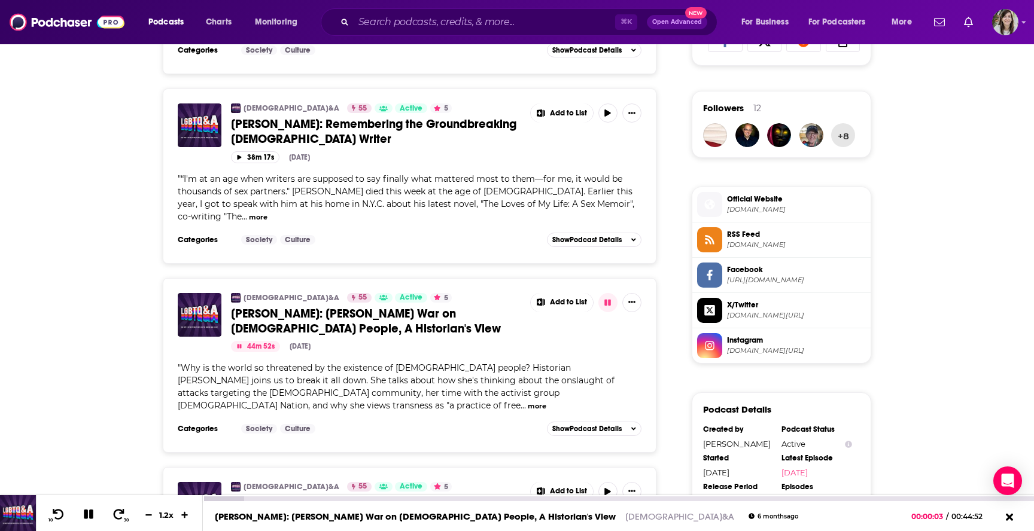
click at [84, 518] on icon at bounding box center [89, 515] width 10 height 10
